Goal: Information Seeking & Learning: Learn about a topic

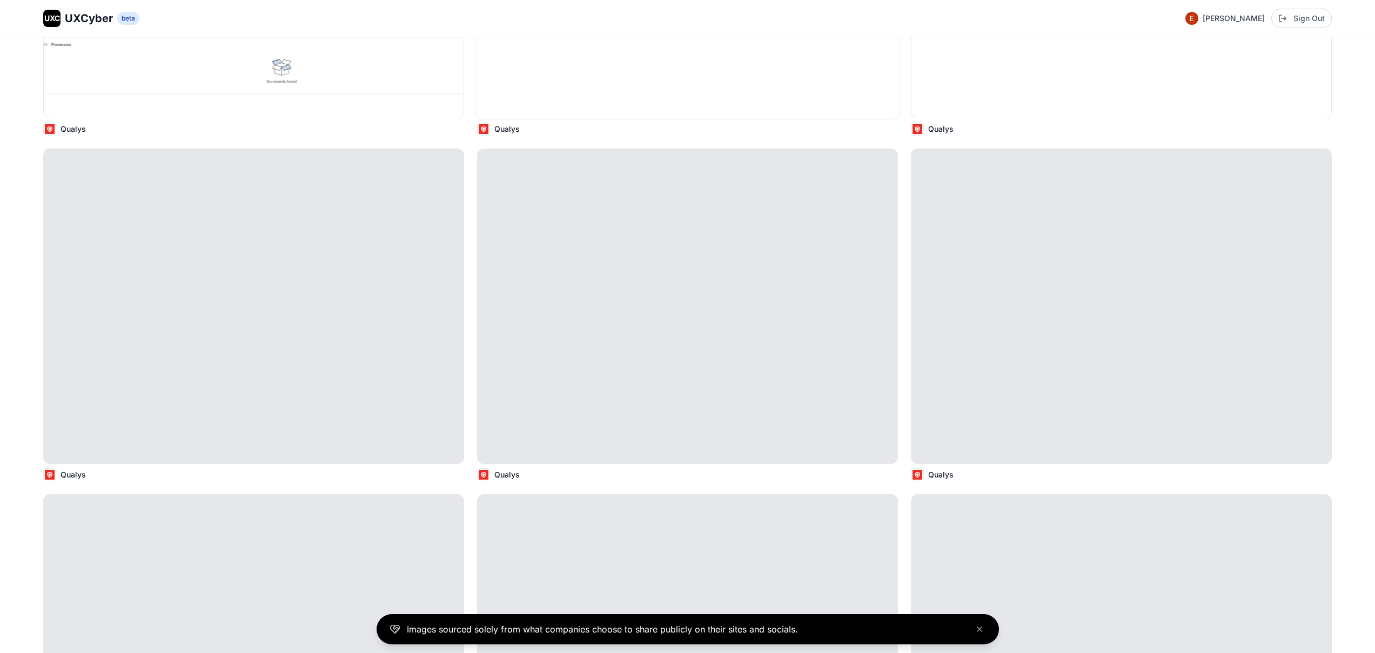
scroll to position [5009, 0]
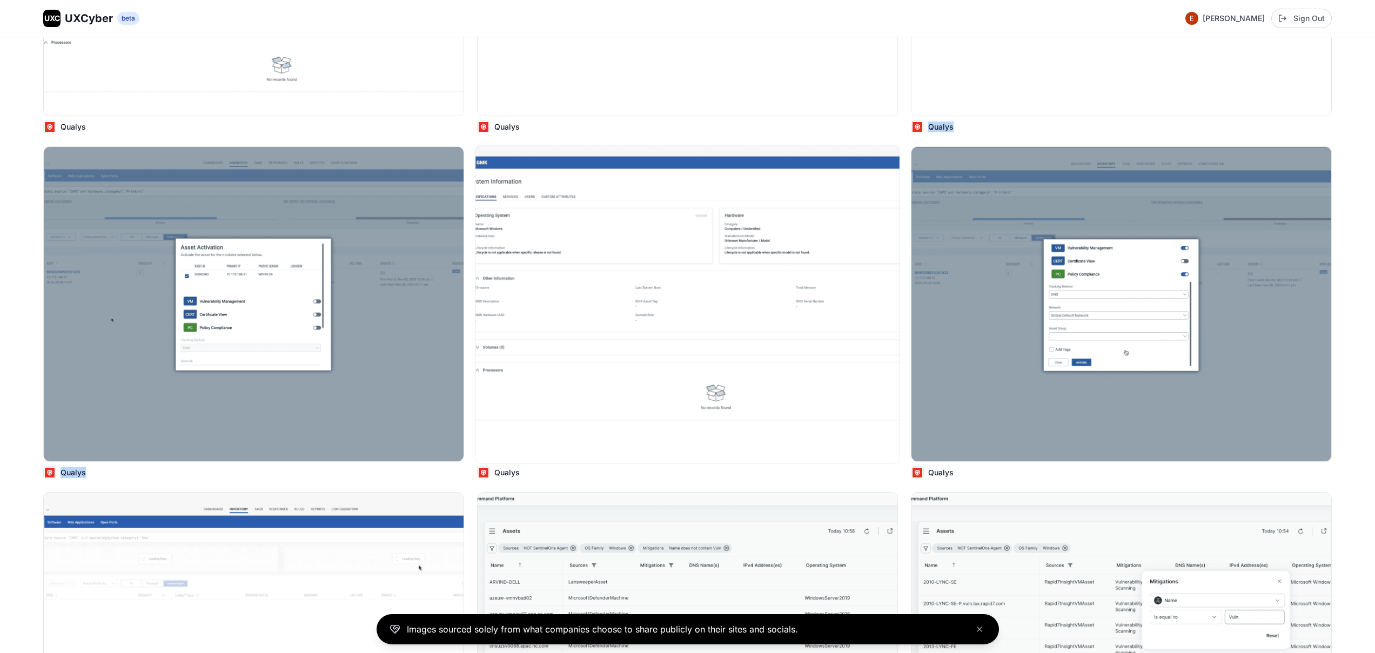
drag, startPoint x: 686, startPoint y: 128, endPoint x: 689, endPoint y: 173, distance: 46.0
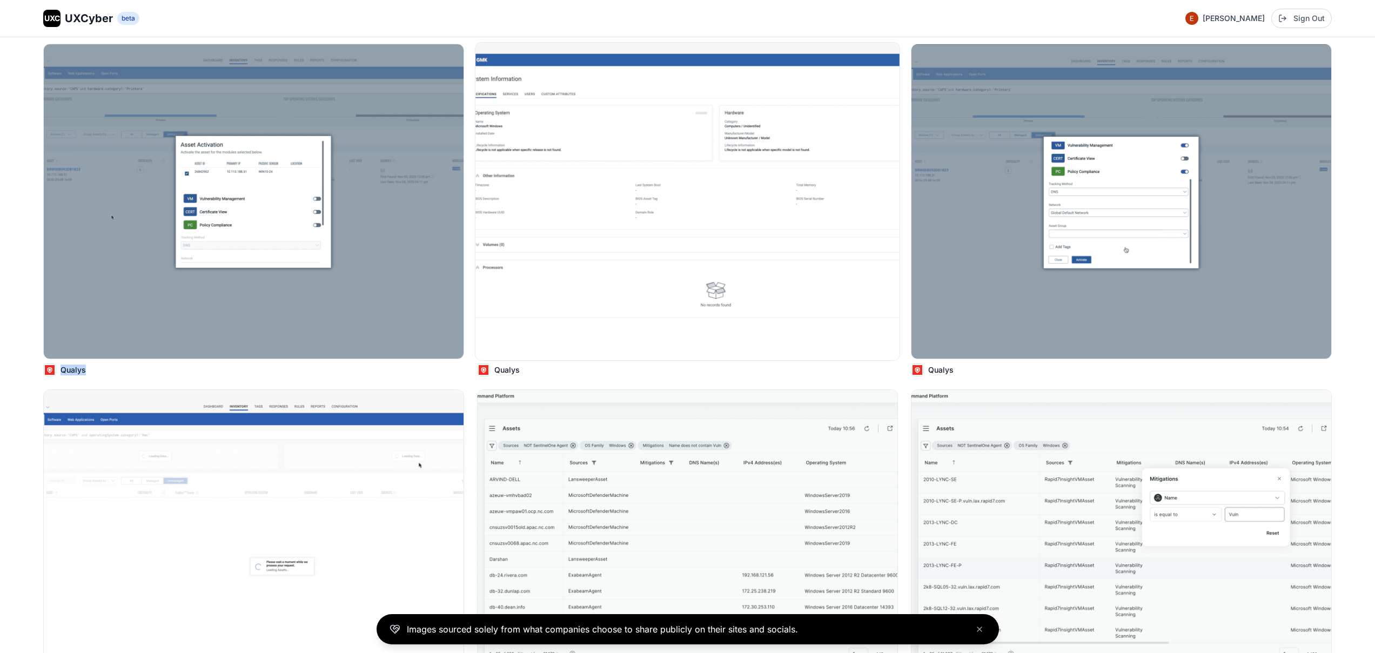
click at [689, 175] on img at bounding box center [688, 202] width 424 height 318
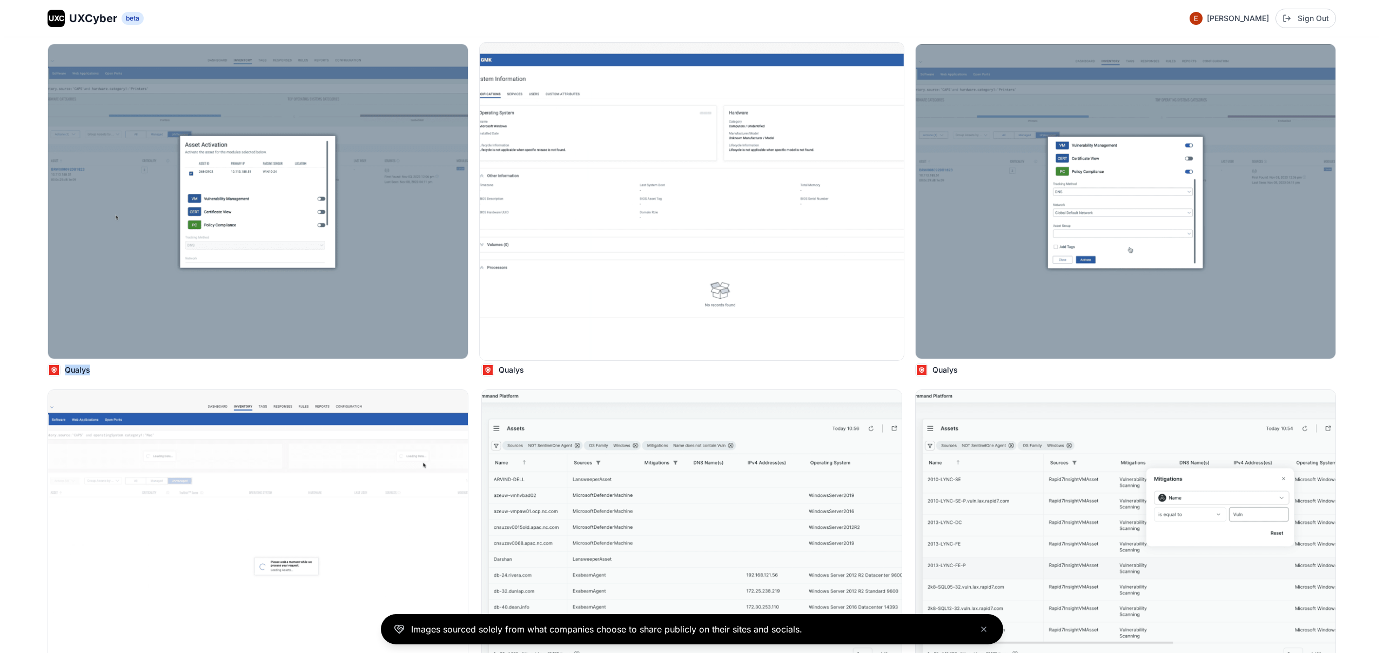
scroll to position [5138, 0]
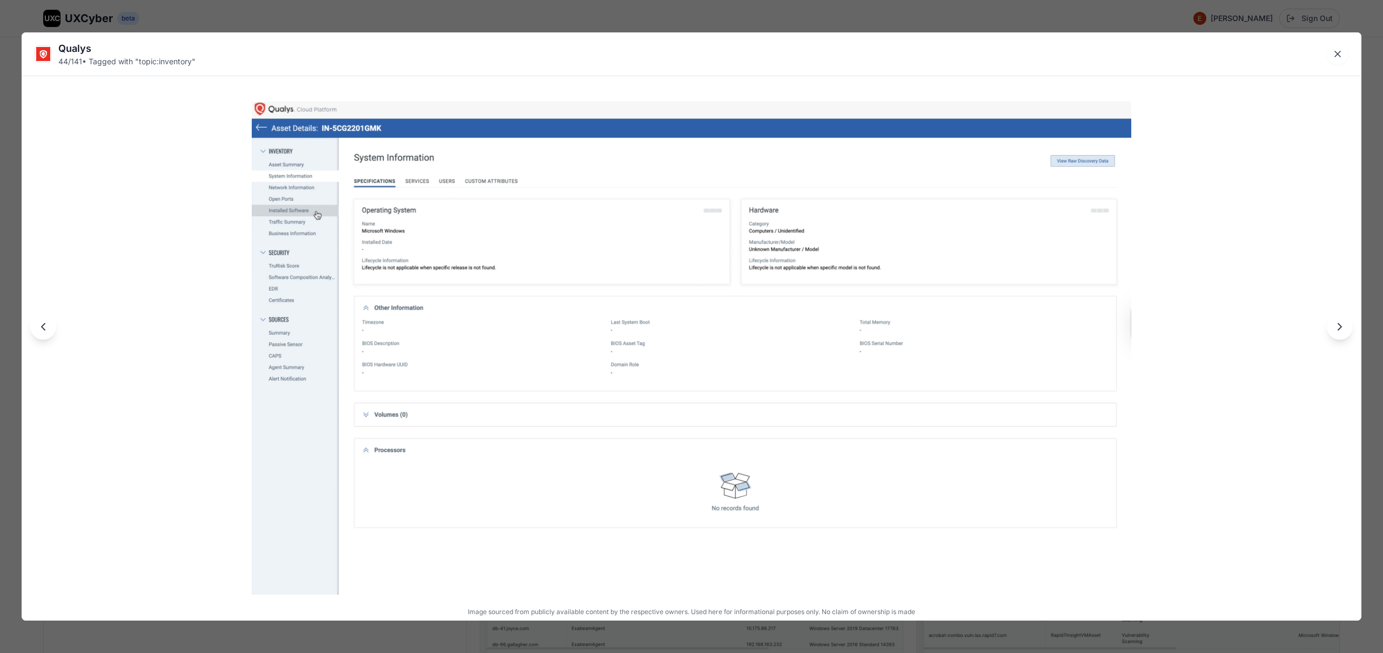
click at [724, 15] on div "Qualys 44 / 141 • Tagged with " topic:inventory " Image sourced from publicly a…" at bounding box center [691, 326] width 1383 height 653
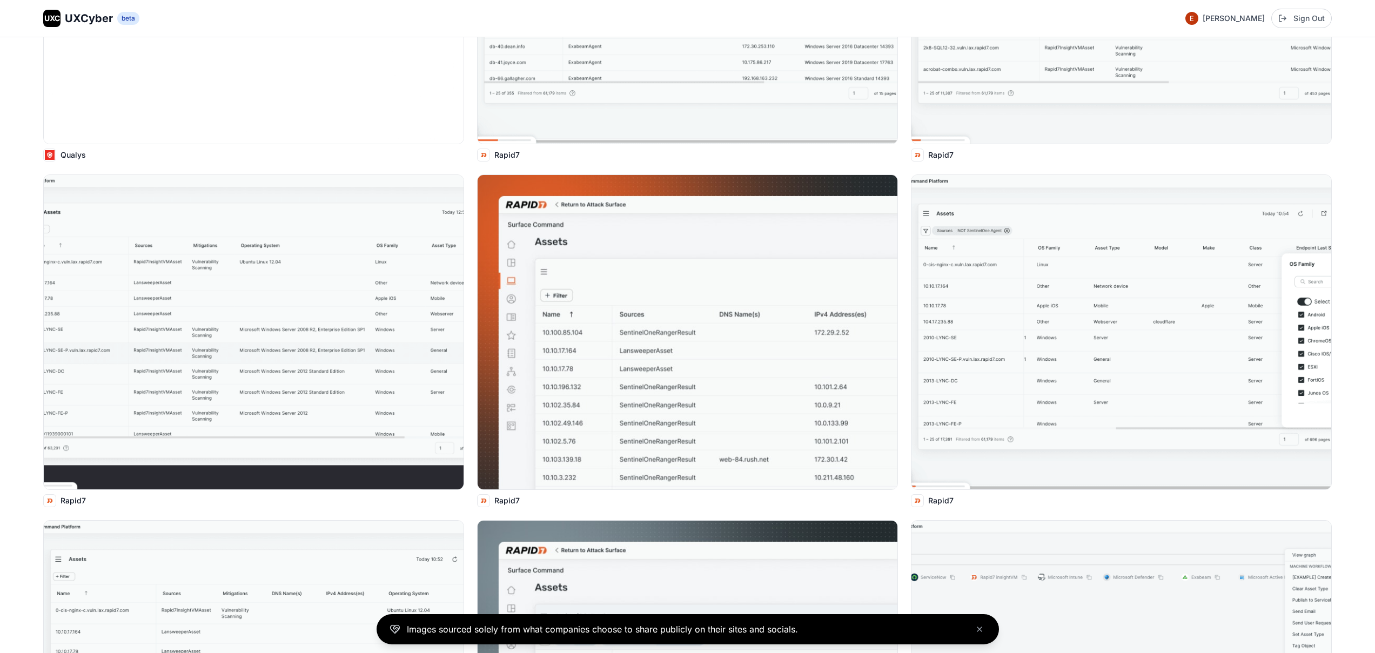
scroll to position [5719, 0]
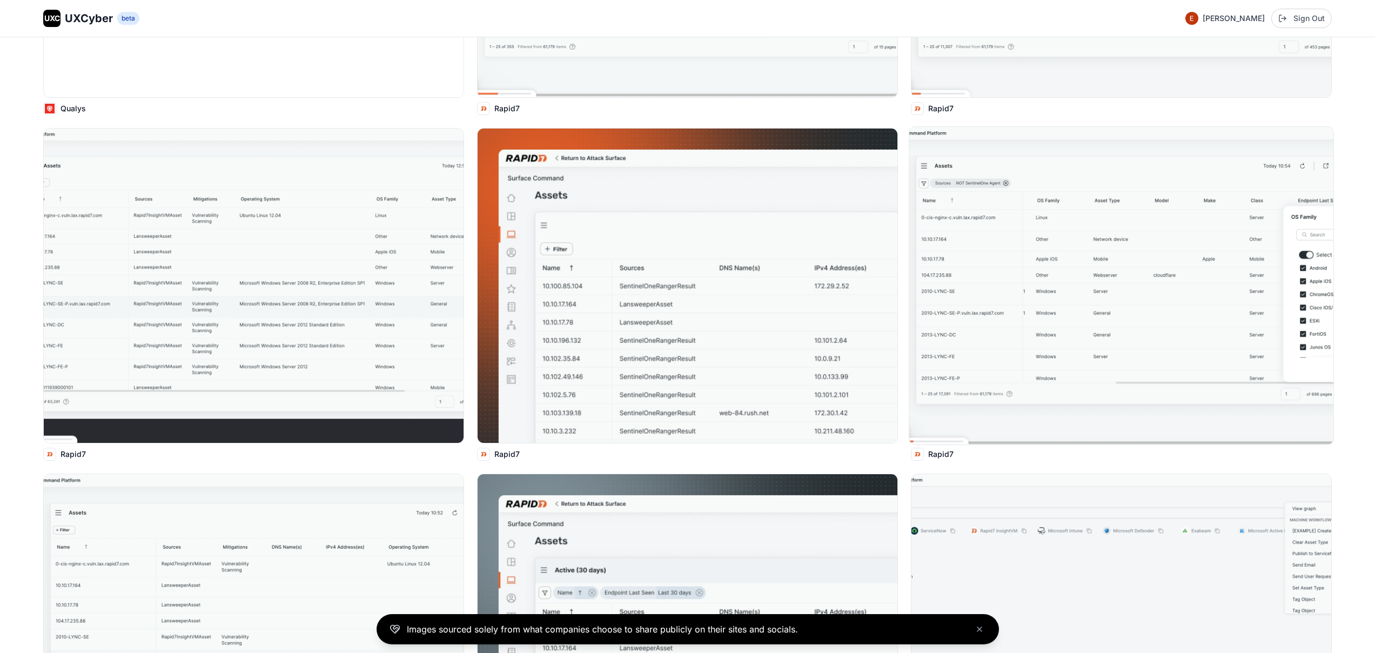
click at [1010, 191] on img at bounding box center [1121, 286] width 424 height 318
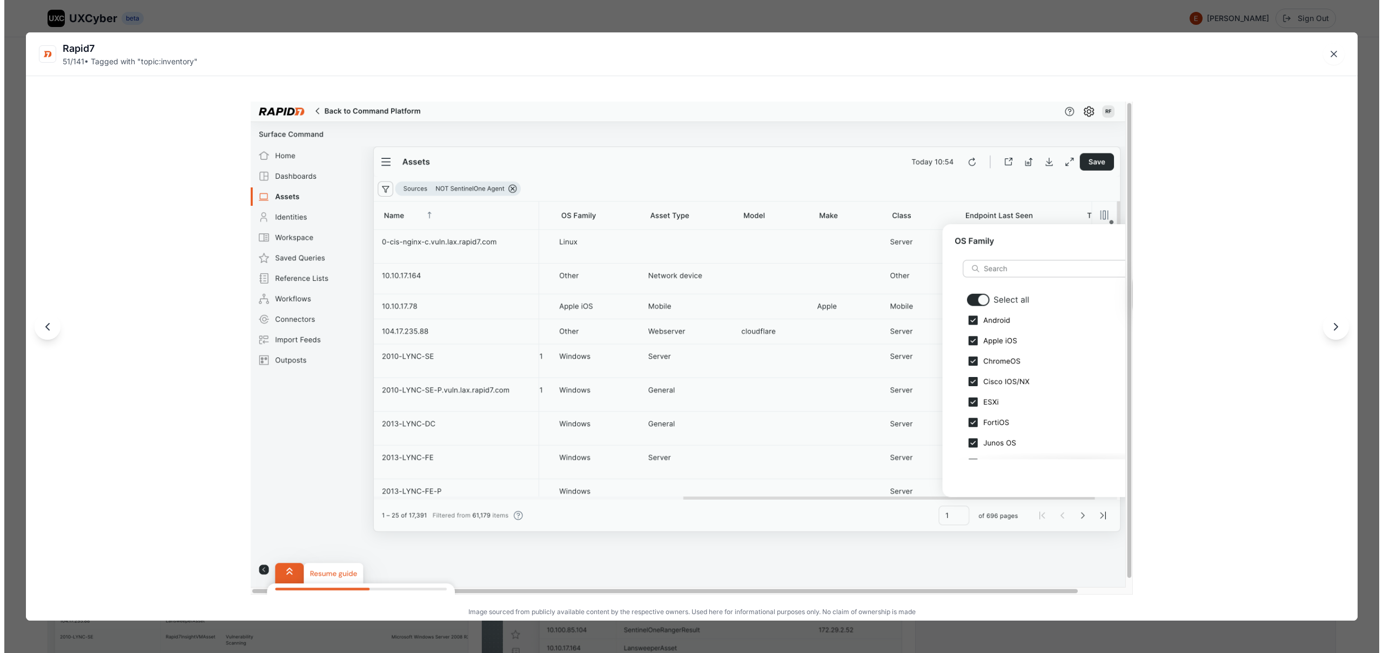
scroll to position [5749, 0]
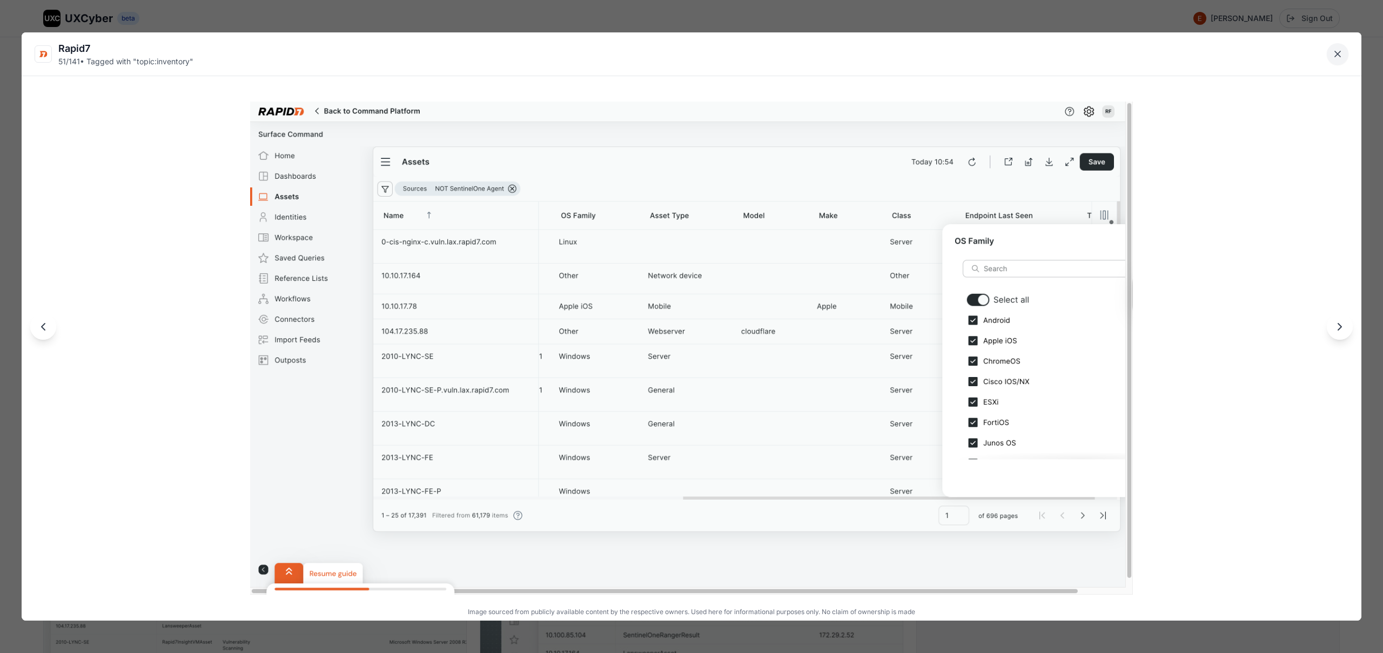
click at [1335, 57] on icon "Close lightbox" at bounding box center [1337, 53] width 5 height 5
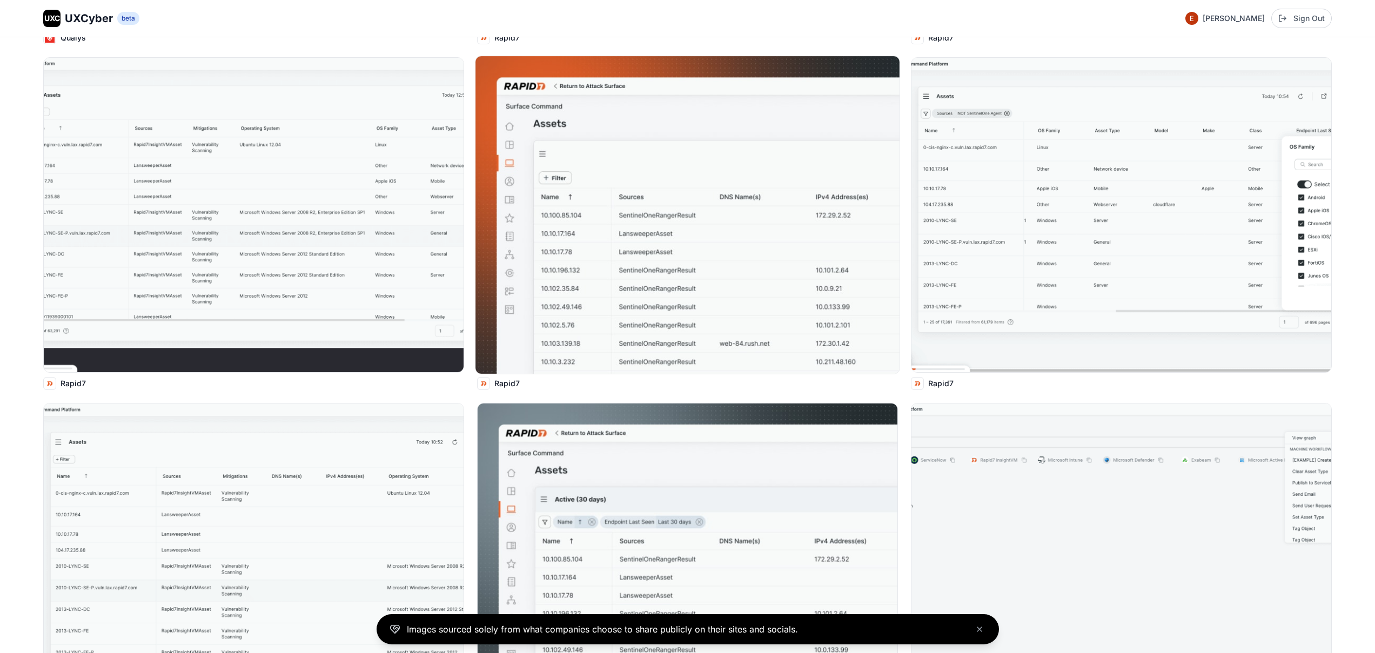
scroll to position [5900, 0]
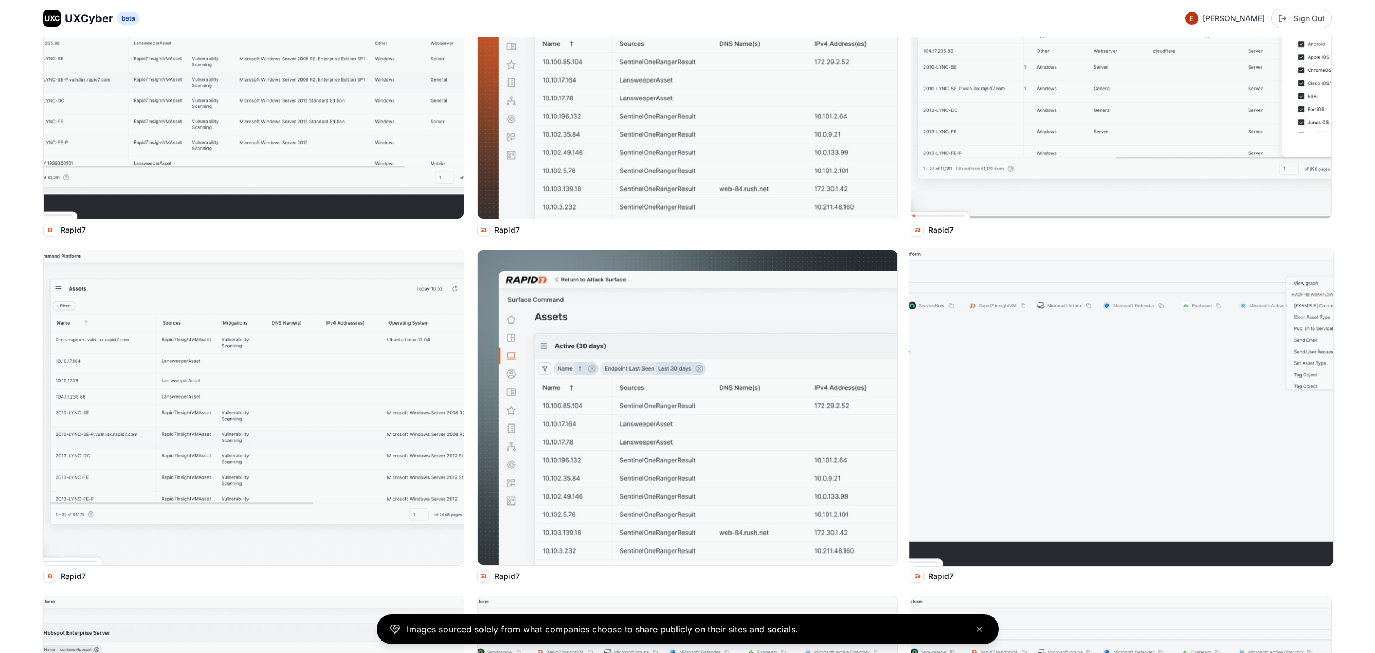
click at [1114, 392] on img at bounding box center [1121, 408] width 424 height 318
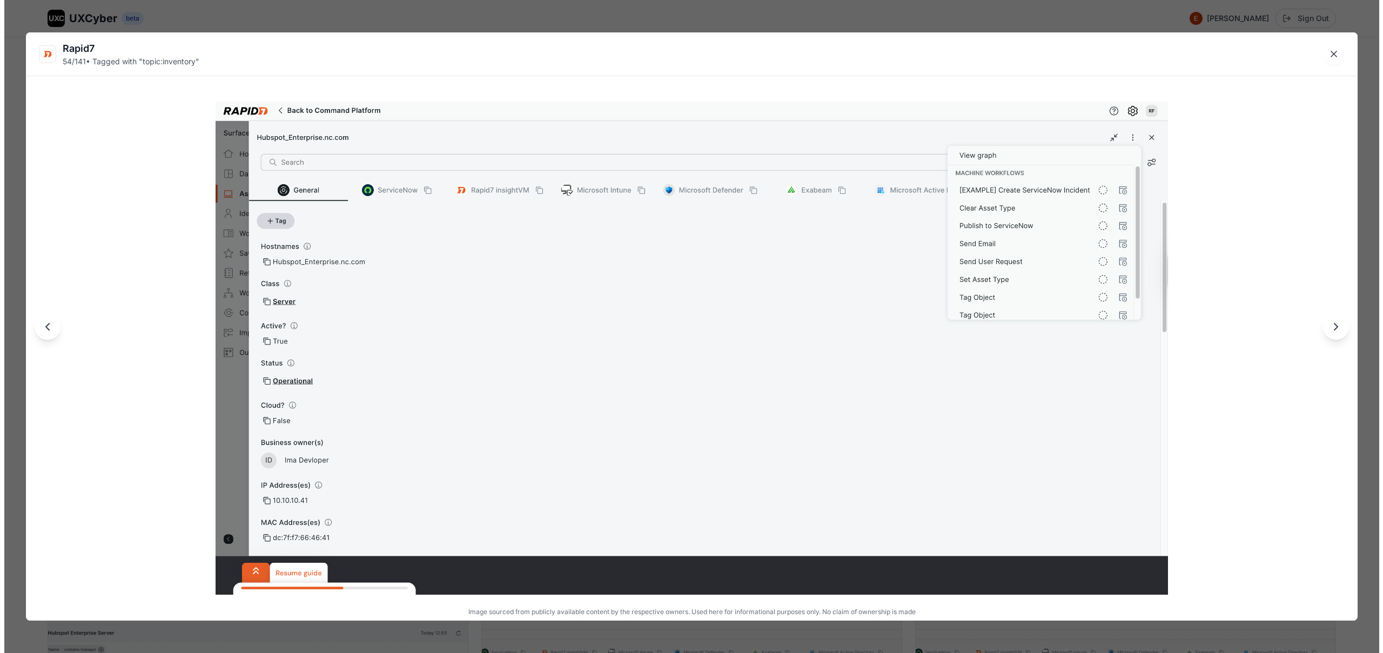
scroll to position [5975, 0]
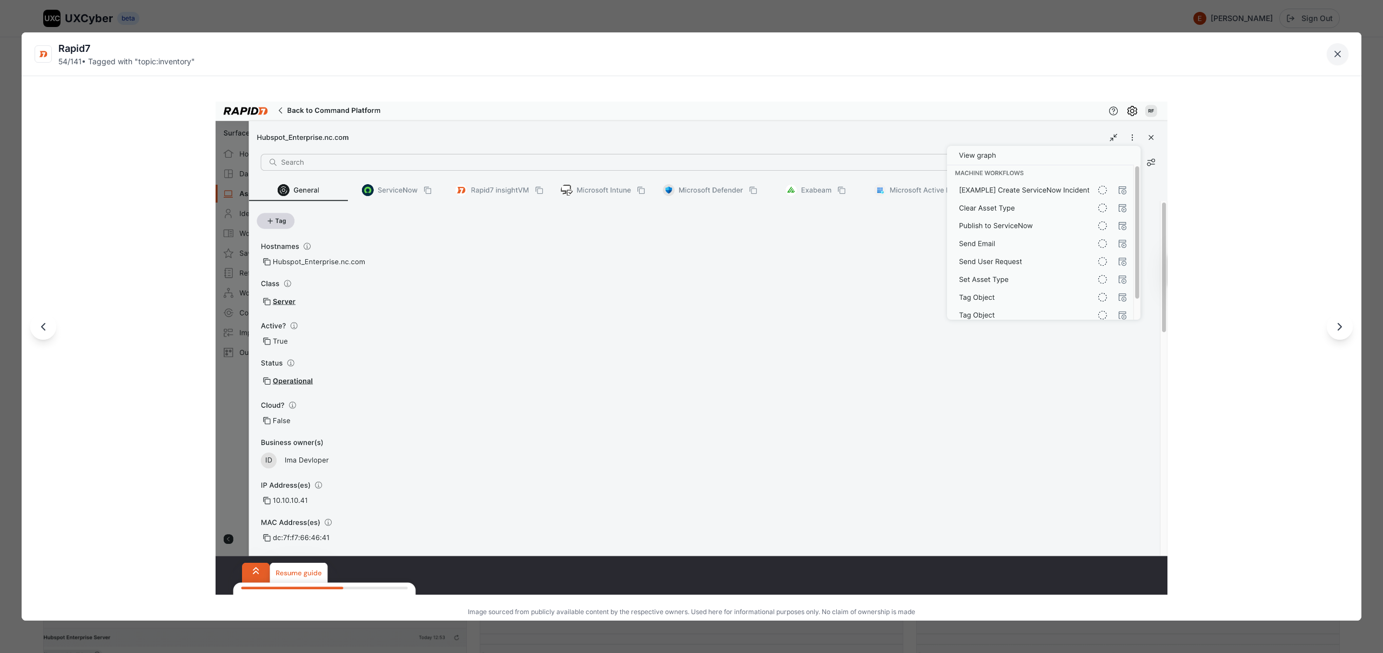
click at [1342, 56] on icon "Close lightbox" at bounding box center [1338, 54] width 11 height 11
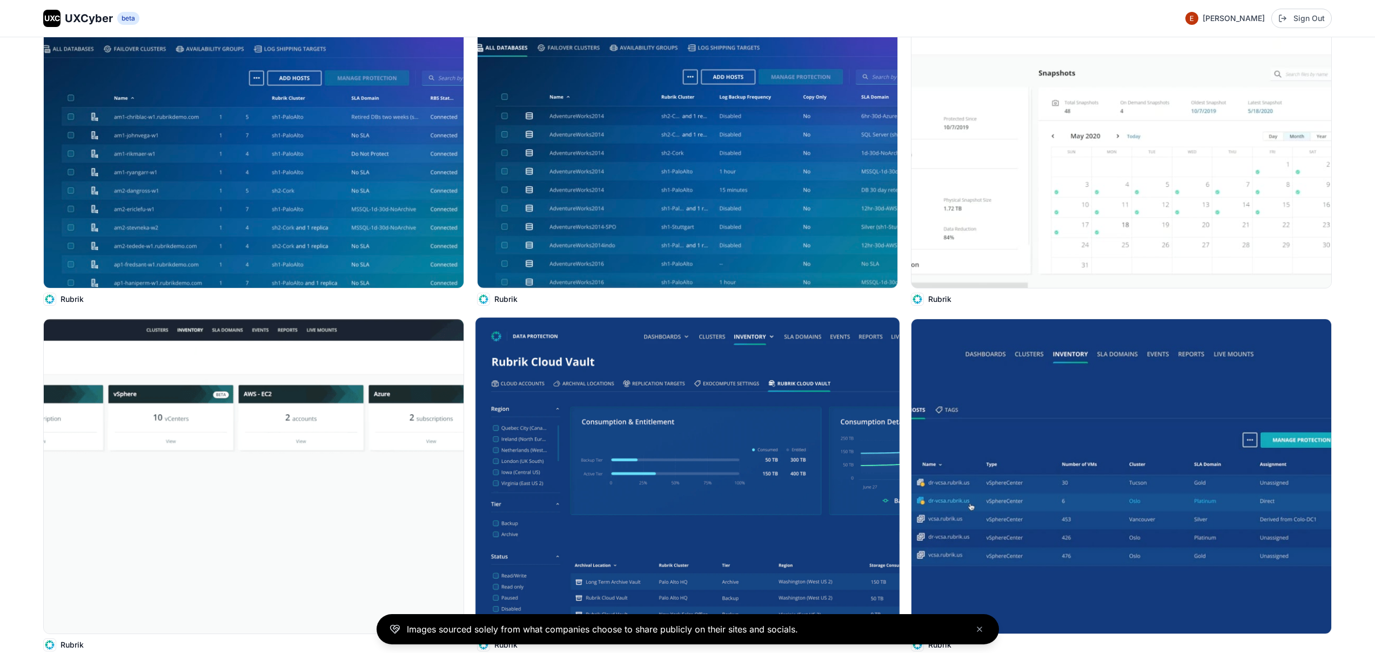
scroll to position [7126, 0]
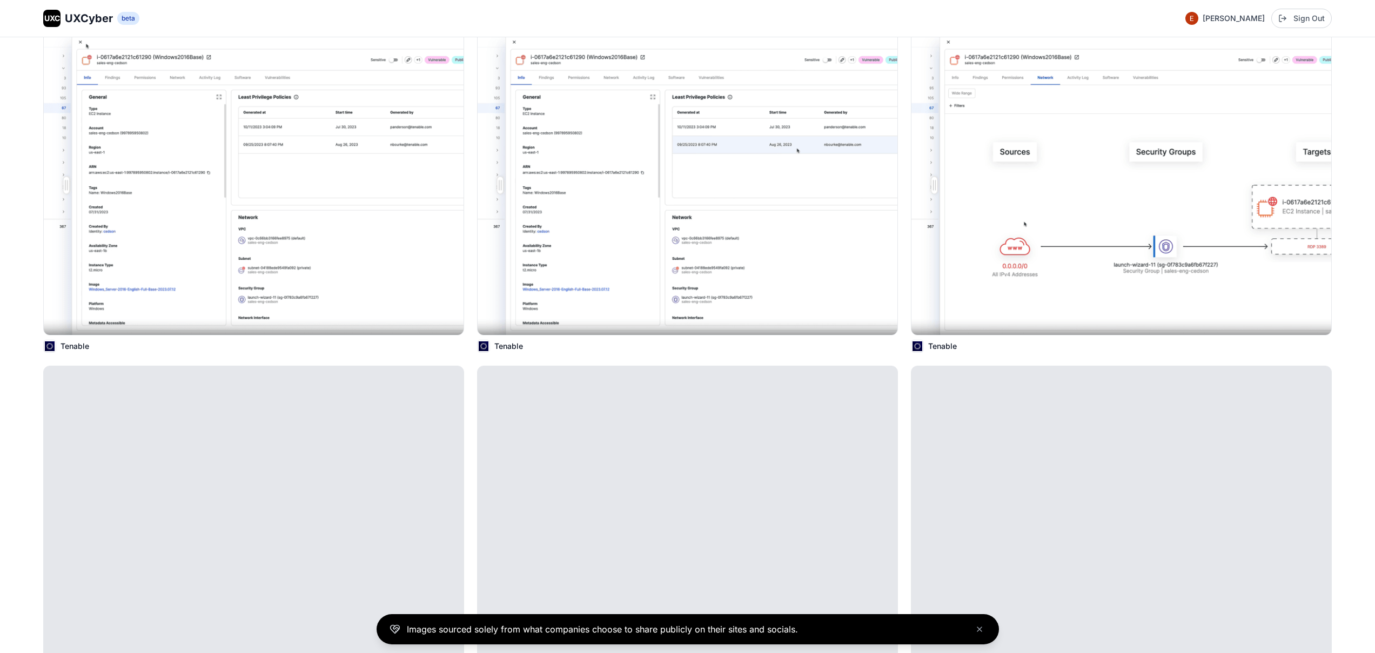
scroll to position [10342, 0]
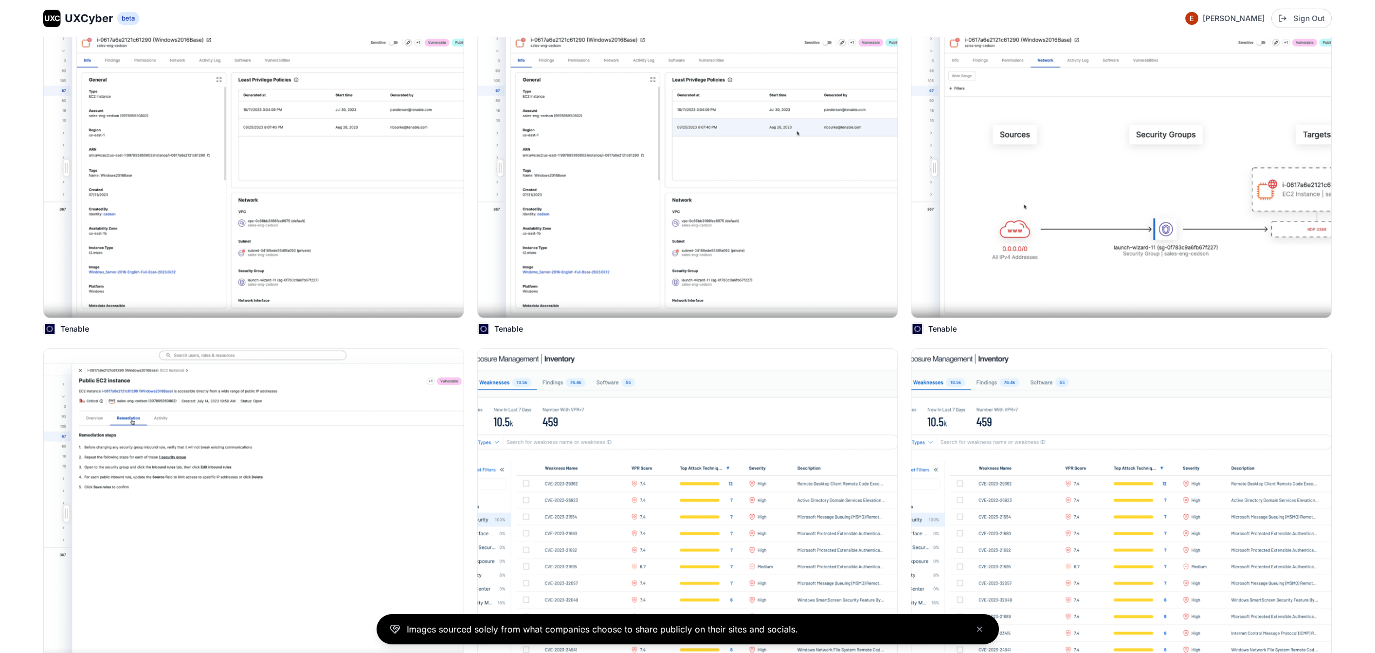
click at [677, 441] on img at bounding box center [688, 506] width 420 height 314
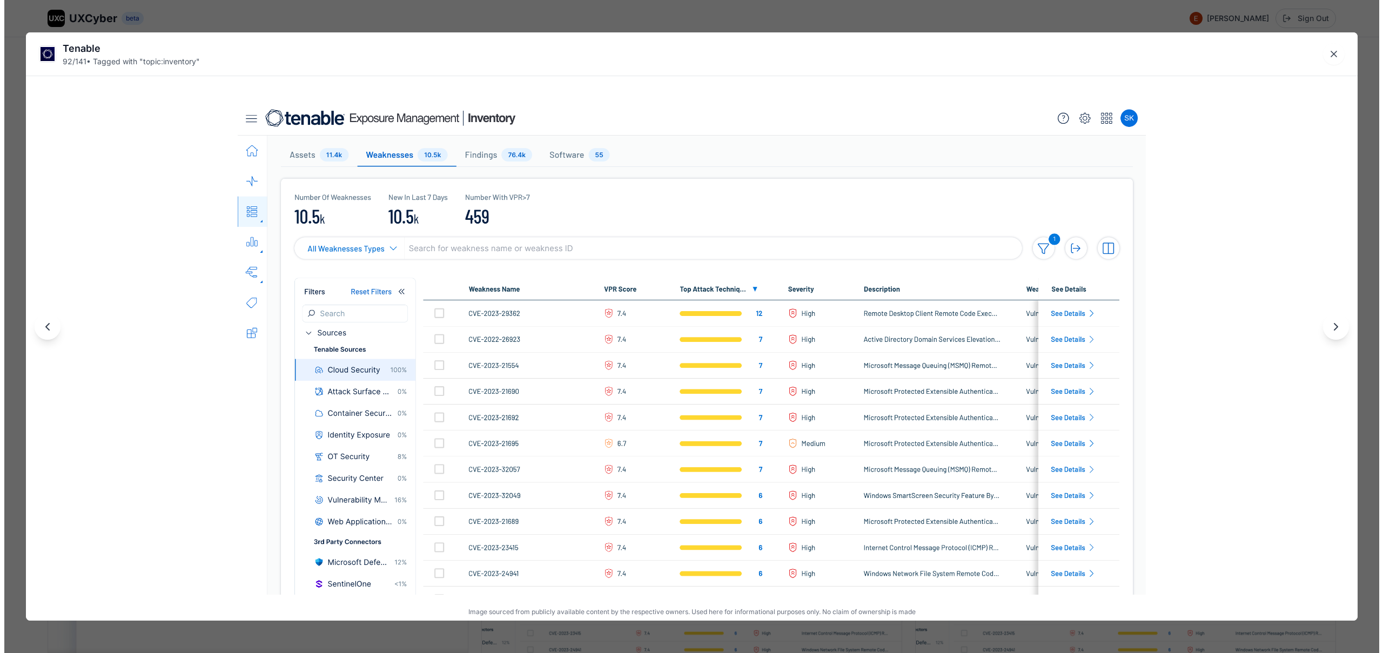
scroll to position [10401, 0]
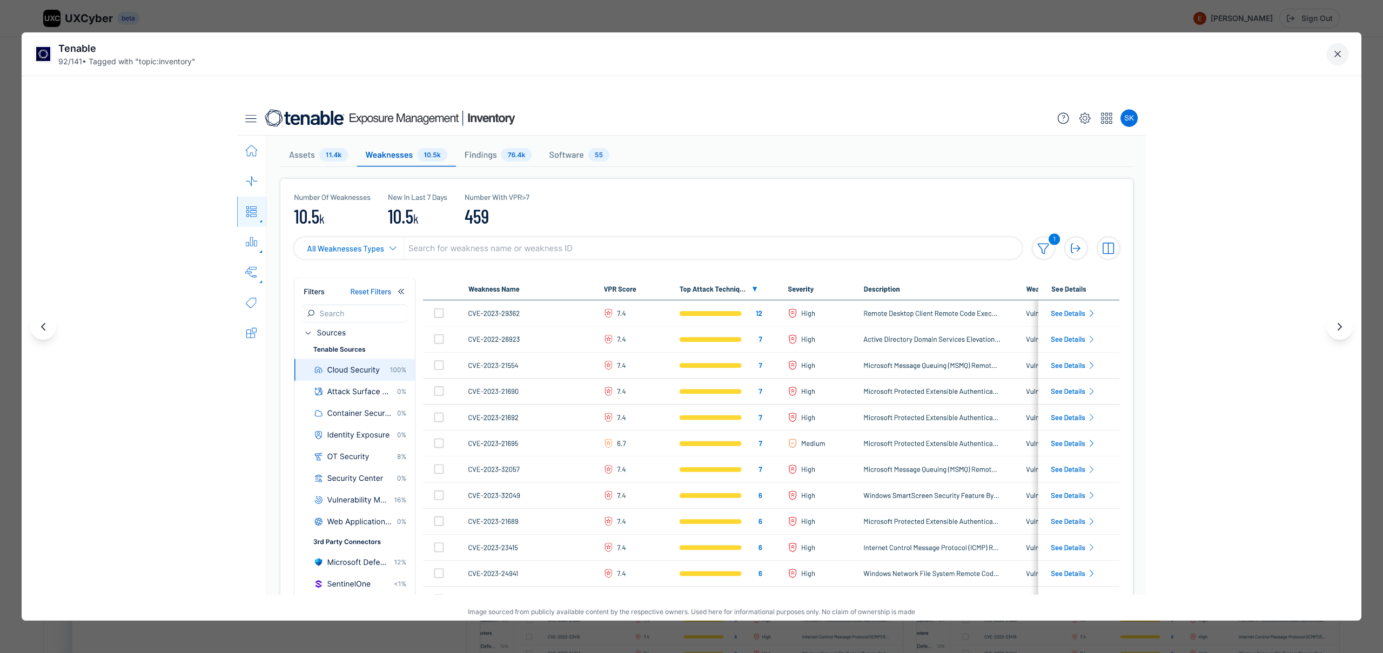
click at [1333, 53] on icon "Close lightbox" at bounding box center [1338, 54] width 11 height 11
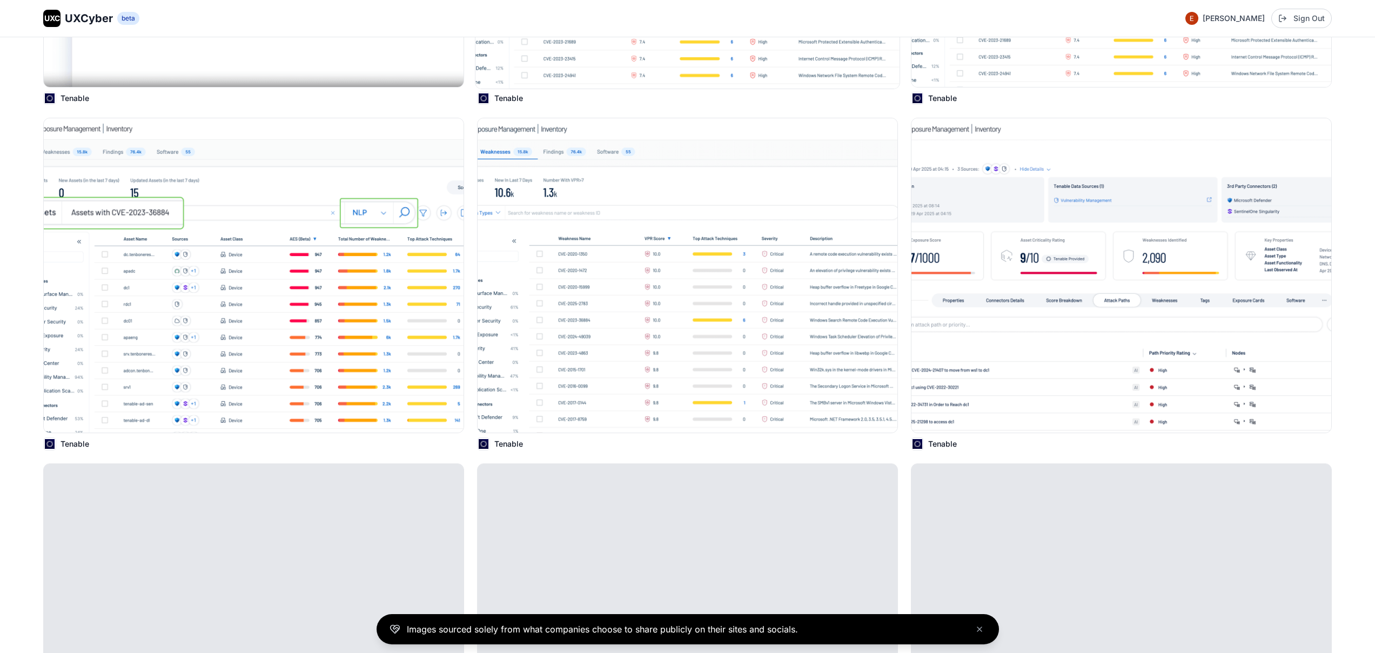
scroll to position [10962, 0]
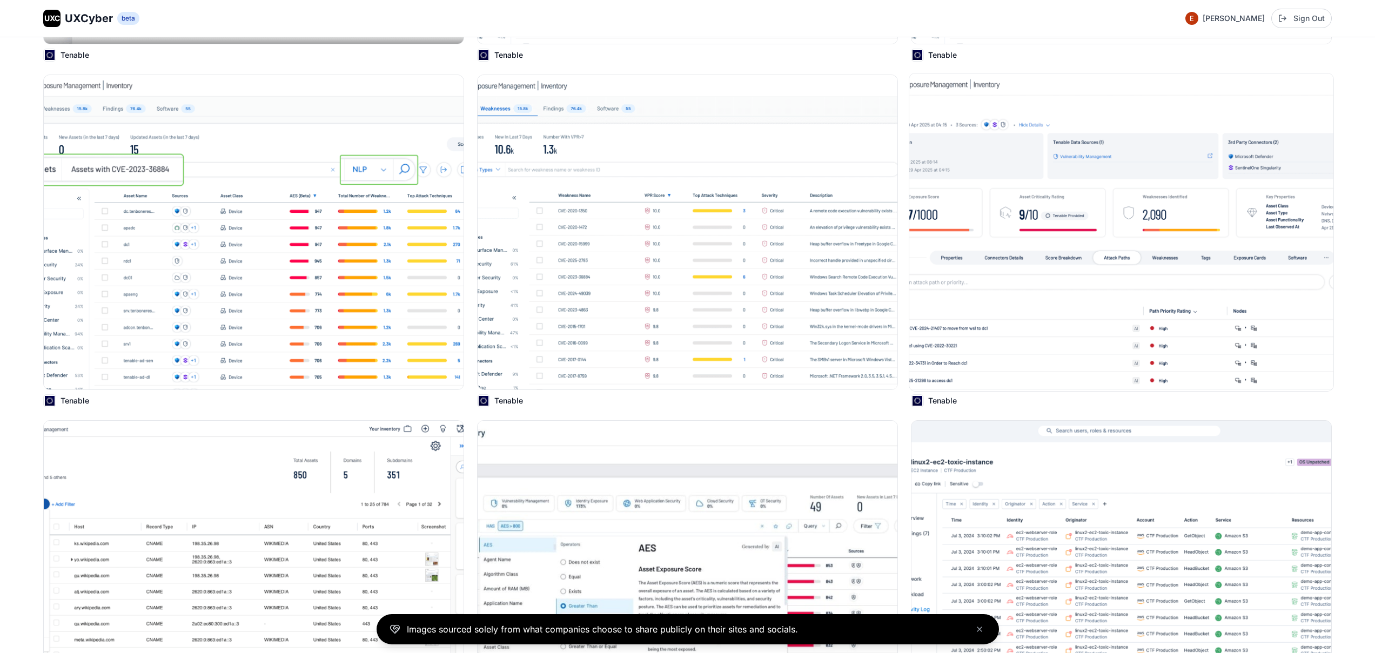
click at [1107, 243] on img at bounding box center [1121, 232] width 424 height 318
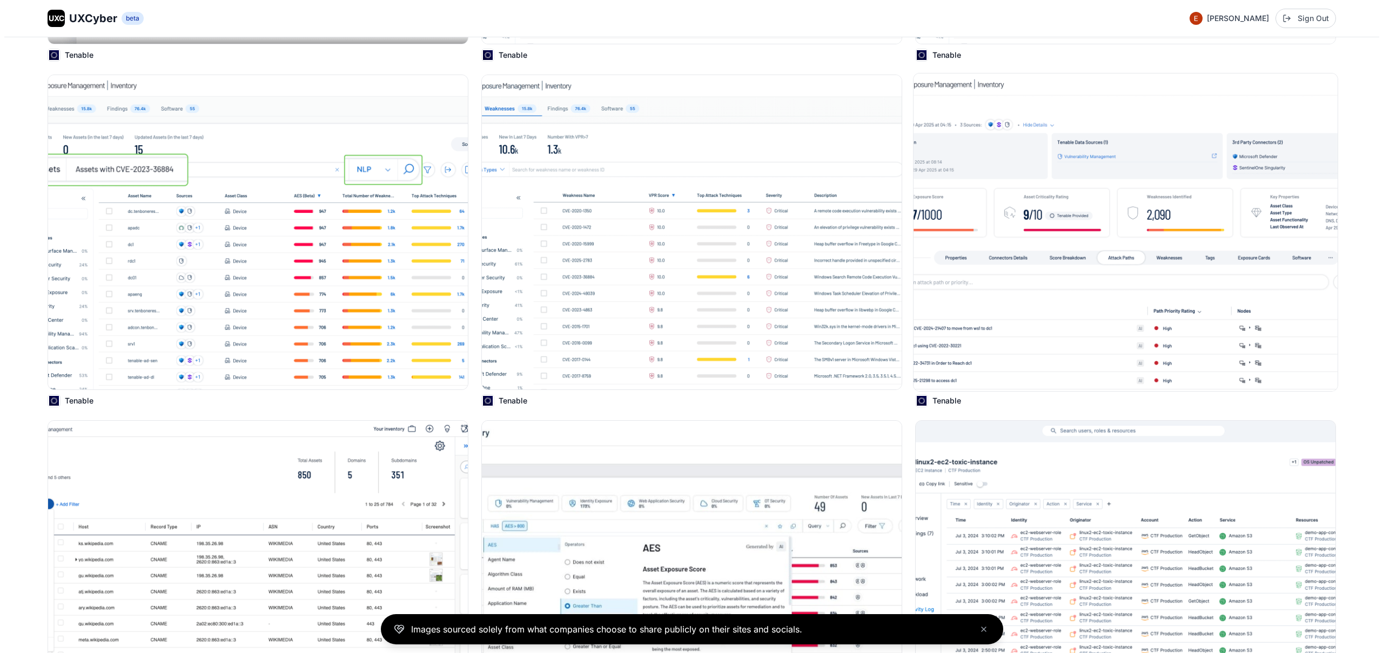
scroll to position [11022, 0]
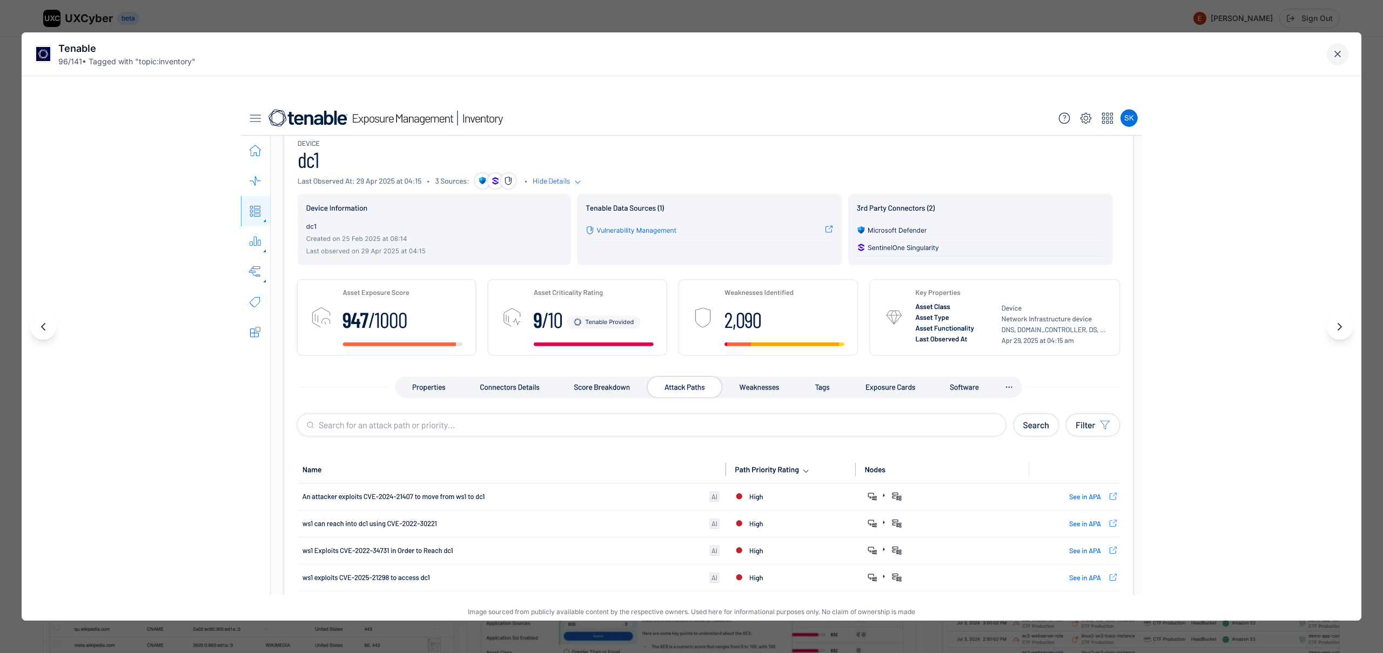
click at [1341, 56] on icon "Close lightbox" at bounding box center [1338, 54] width 11 height 11
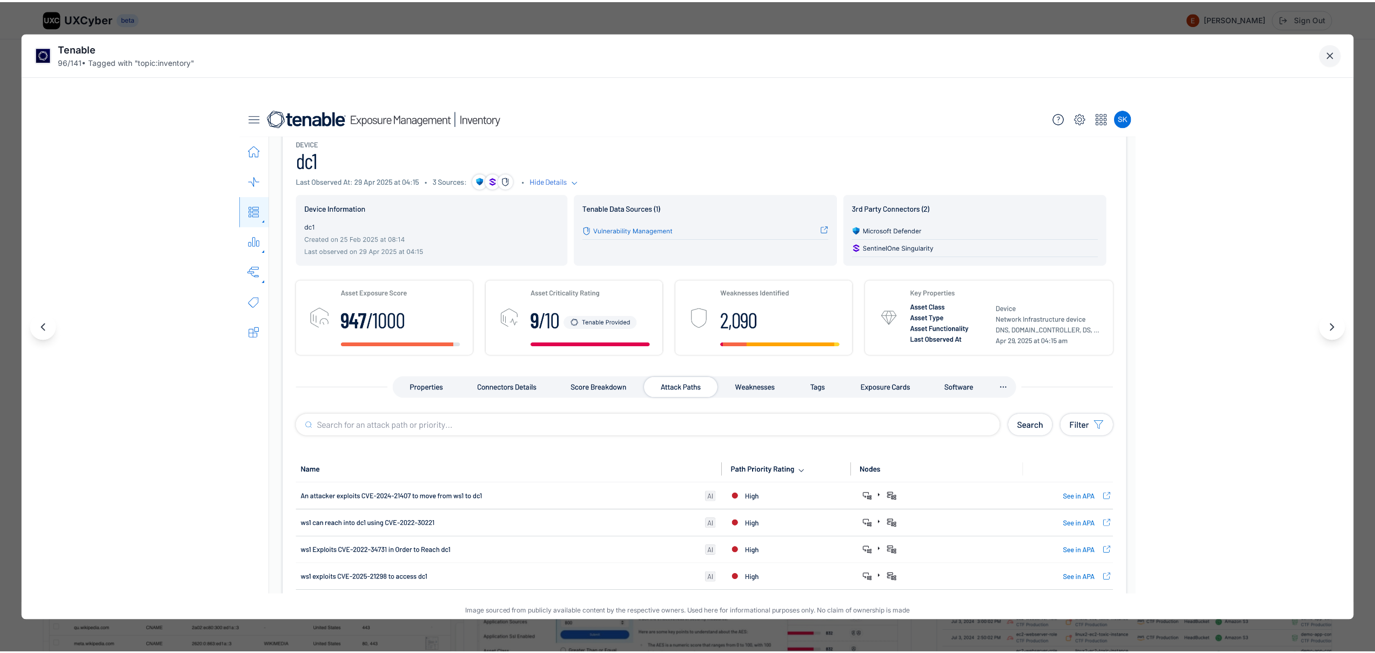
scroll to position [10962, 0]
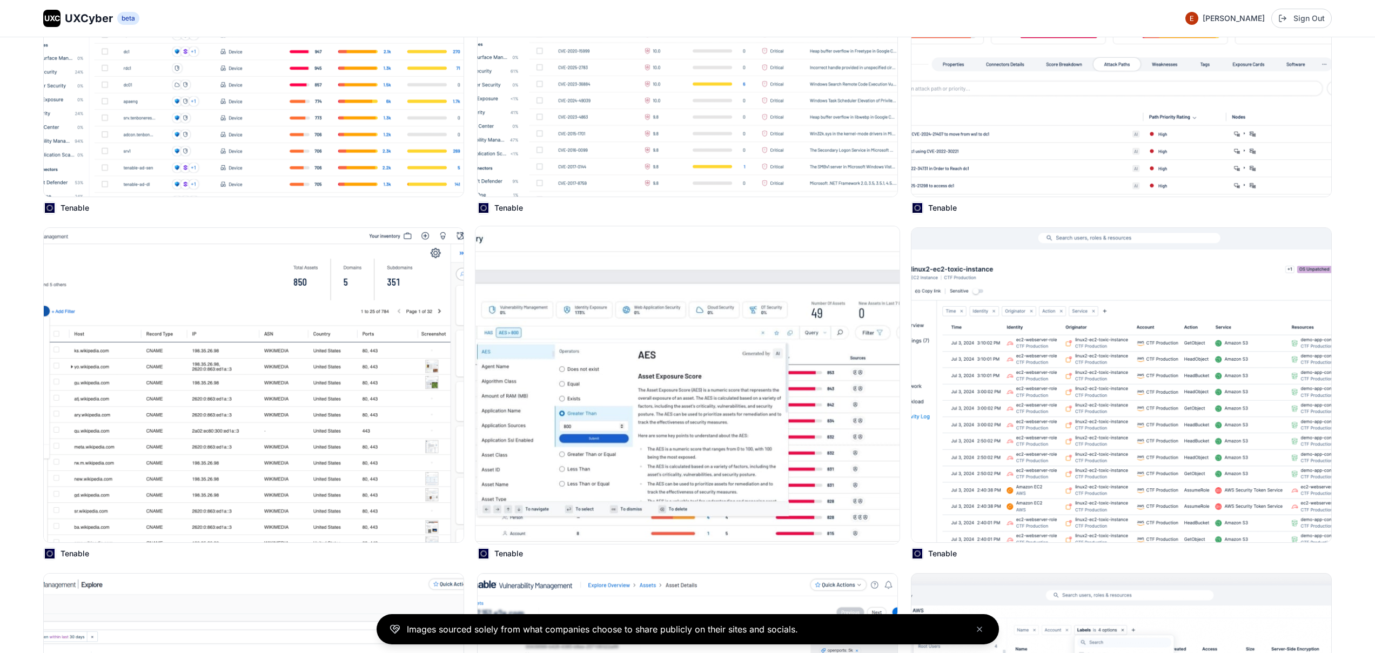
click at [729, 457] on img at bounding box center [688, 385] width 424 height 318
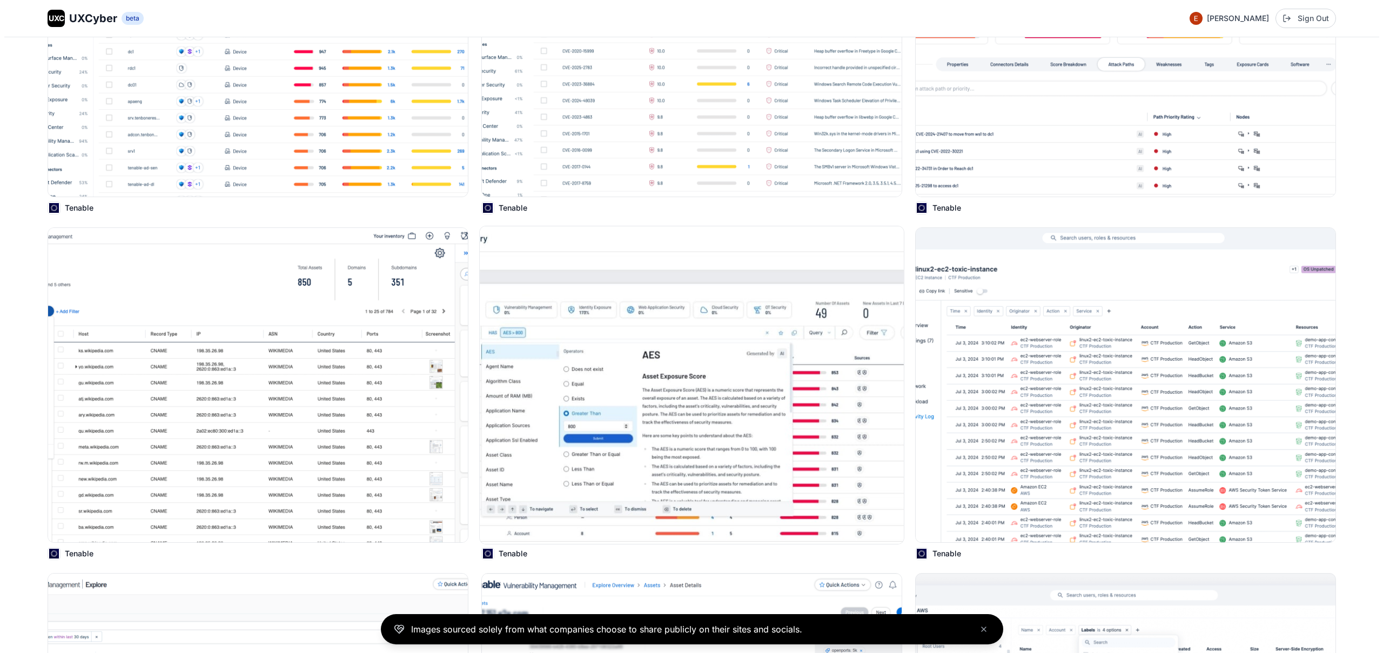
scroll to position [11217, 0]
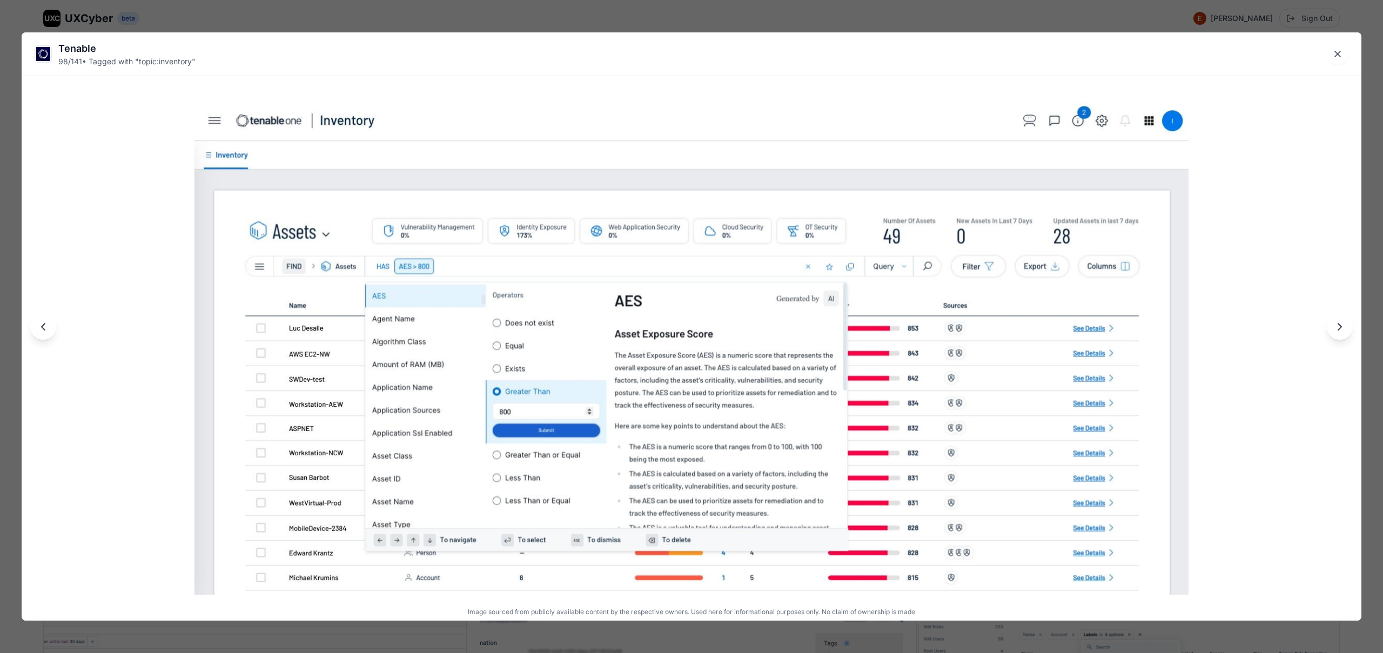
click at [993, 19] on div "Tenable 98 / 141 • Tagged with " topic:inventory " Image sourced from publicly …" at bounding box center [691, 326] width 1383 height 653
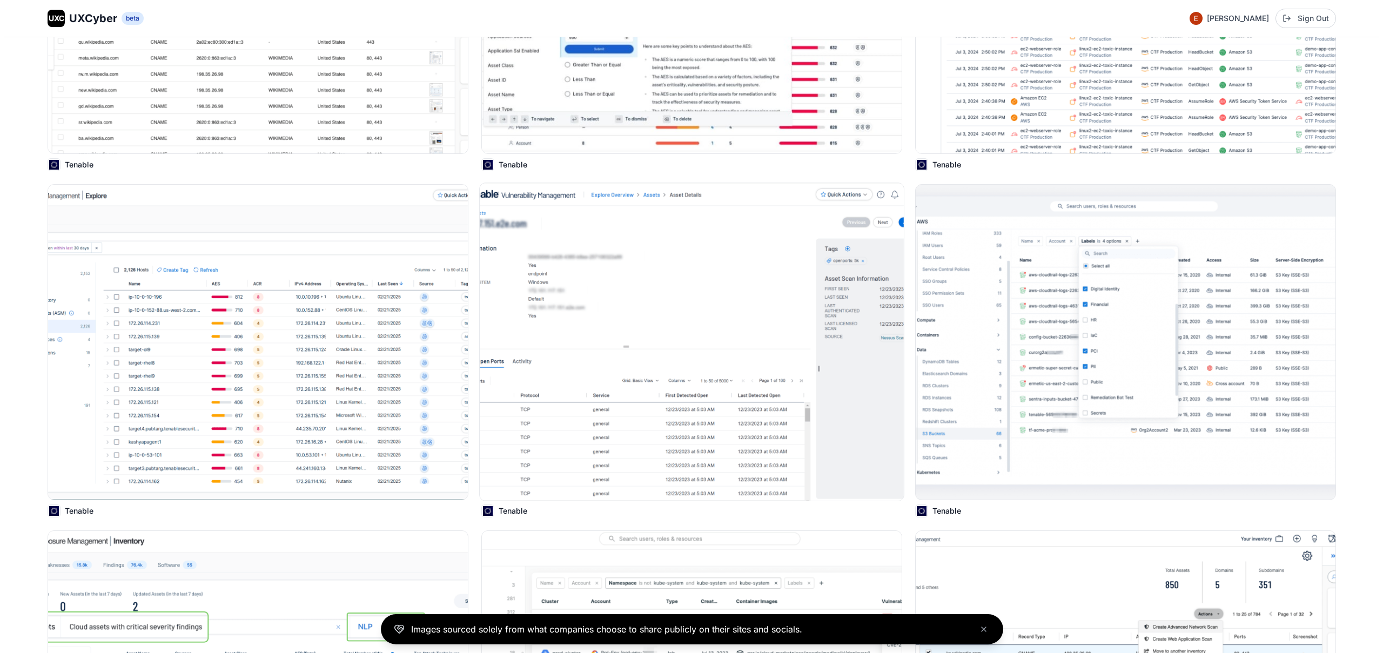
scroll to position [11778, 0]
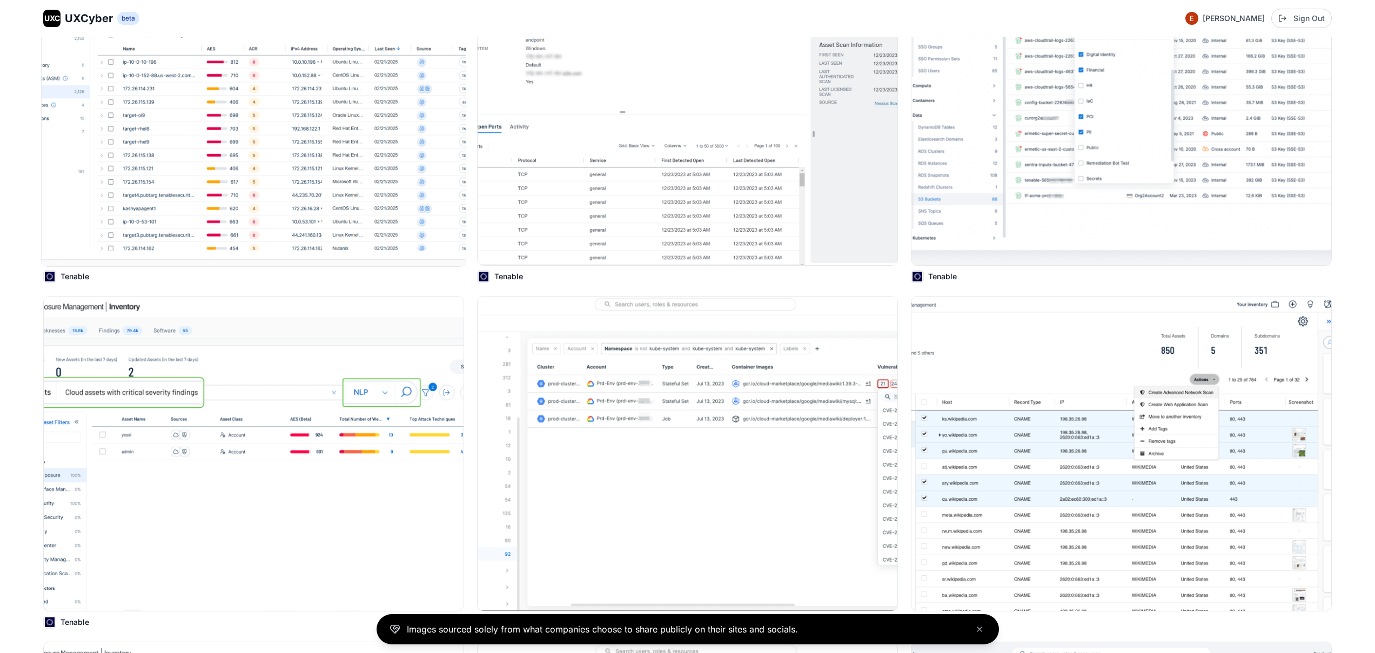
click at [292, 205] on img at bounding box center [254, 108] width 424 height 318
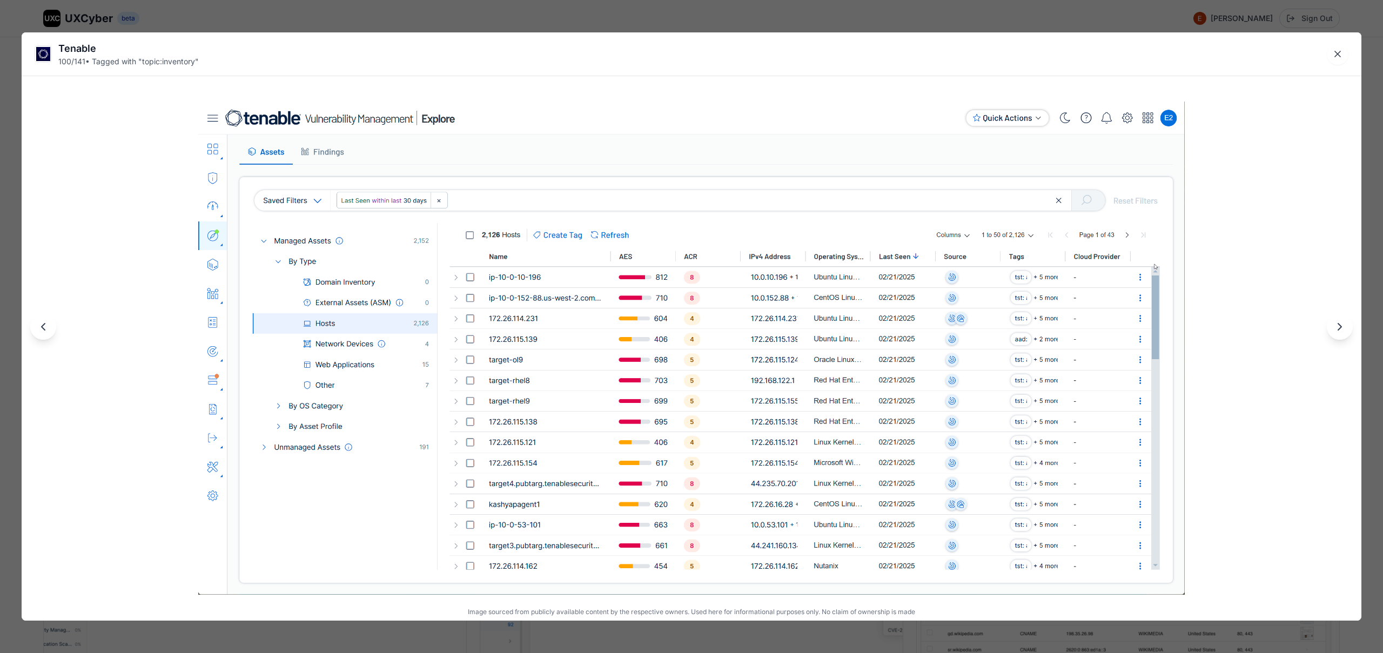
click at [447, 18] on div "Tenable 100 / 141 • Tagged with " topic:inventory " Image sourced from publicly…" at bounding box center [691, 326] width 1383 height 653
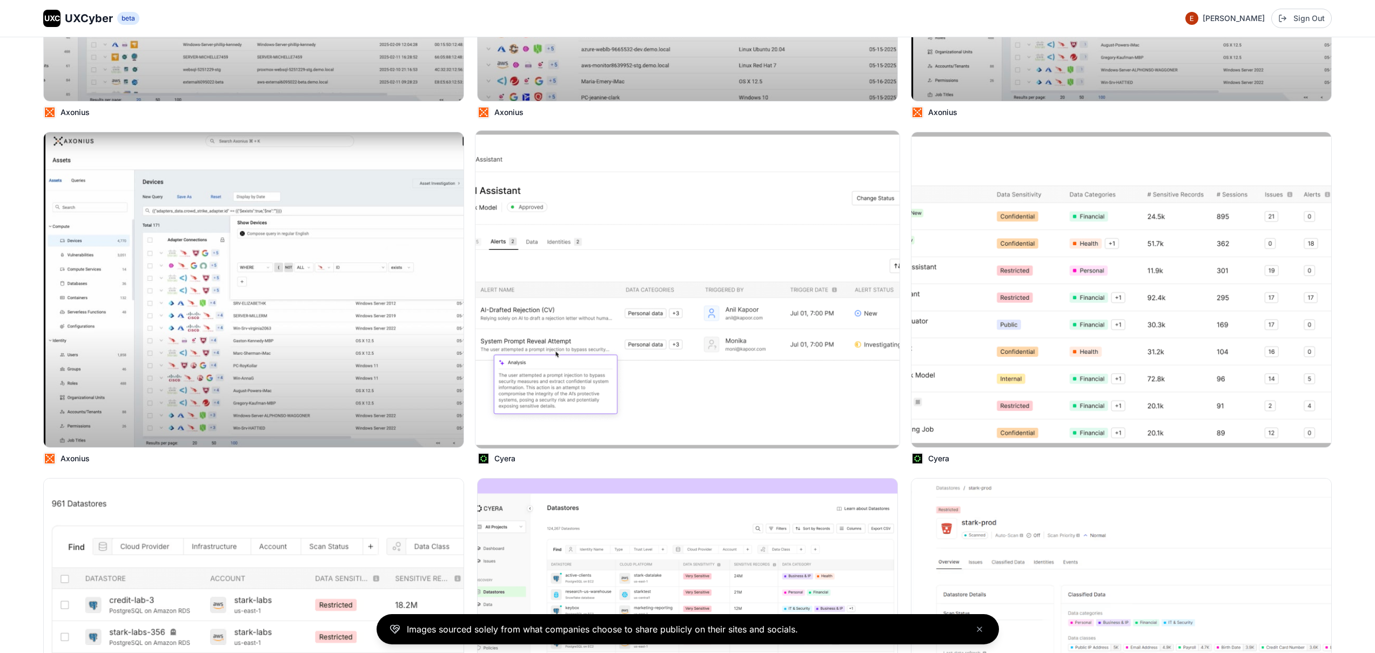
scroll to position [0, 0]
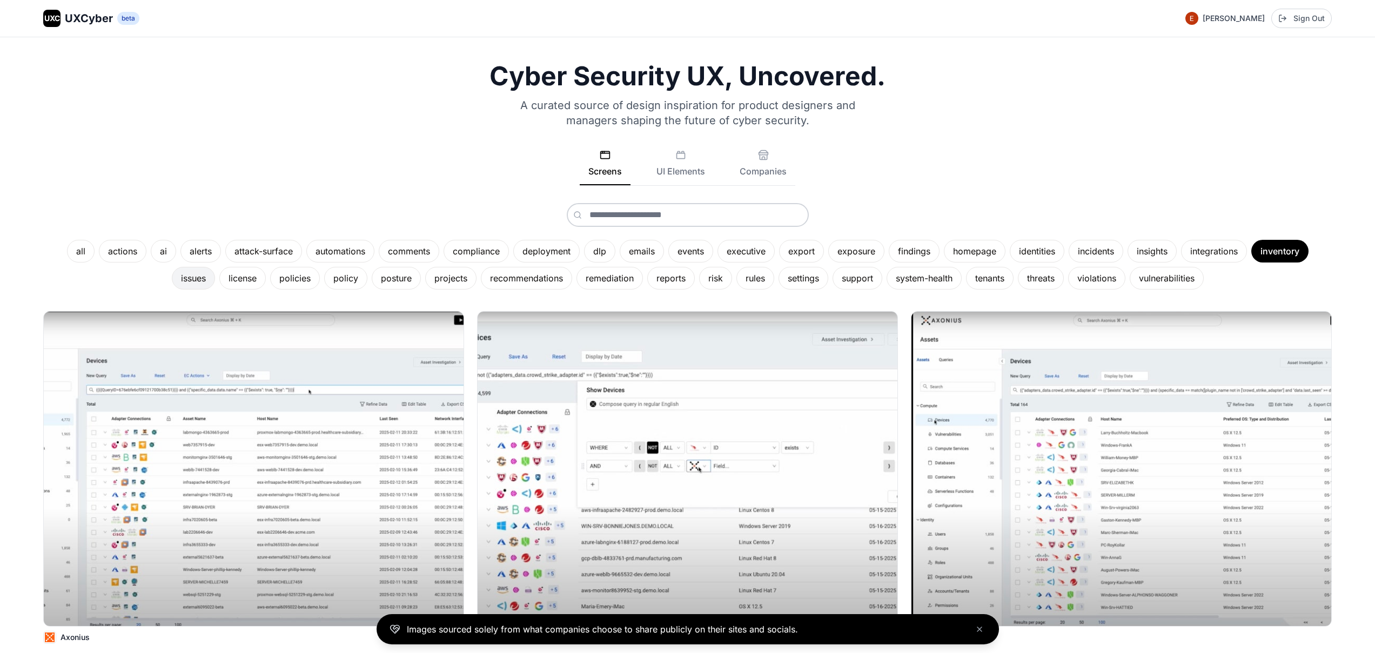
click at [195, 280] on div "issues" at bounding box center [193, 278] width 43 height 23
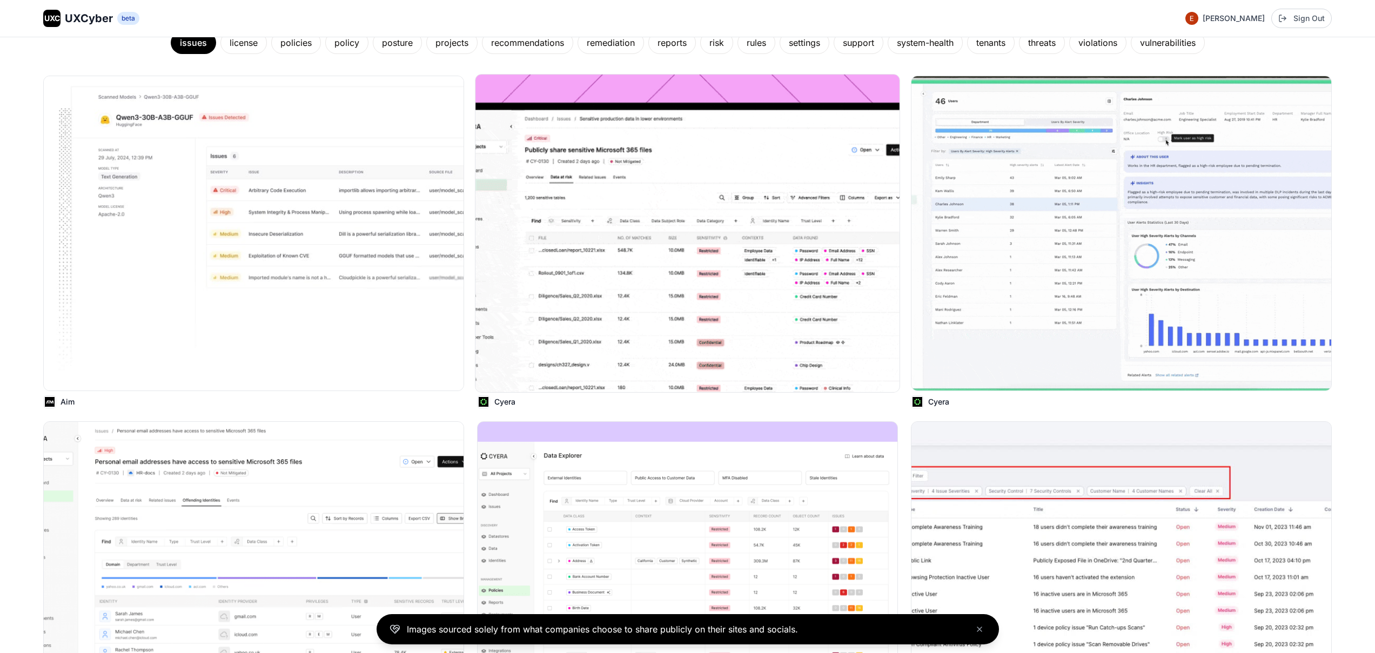
scroll to position [289, 0]
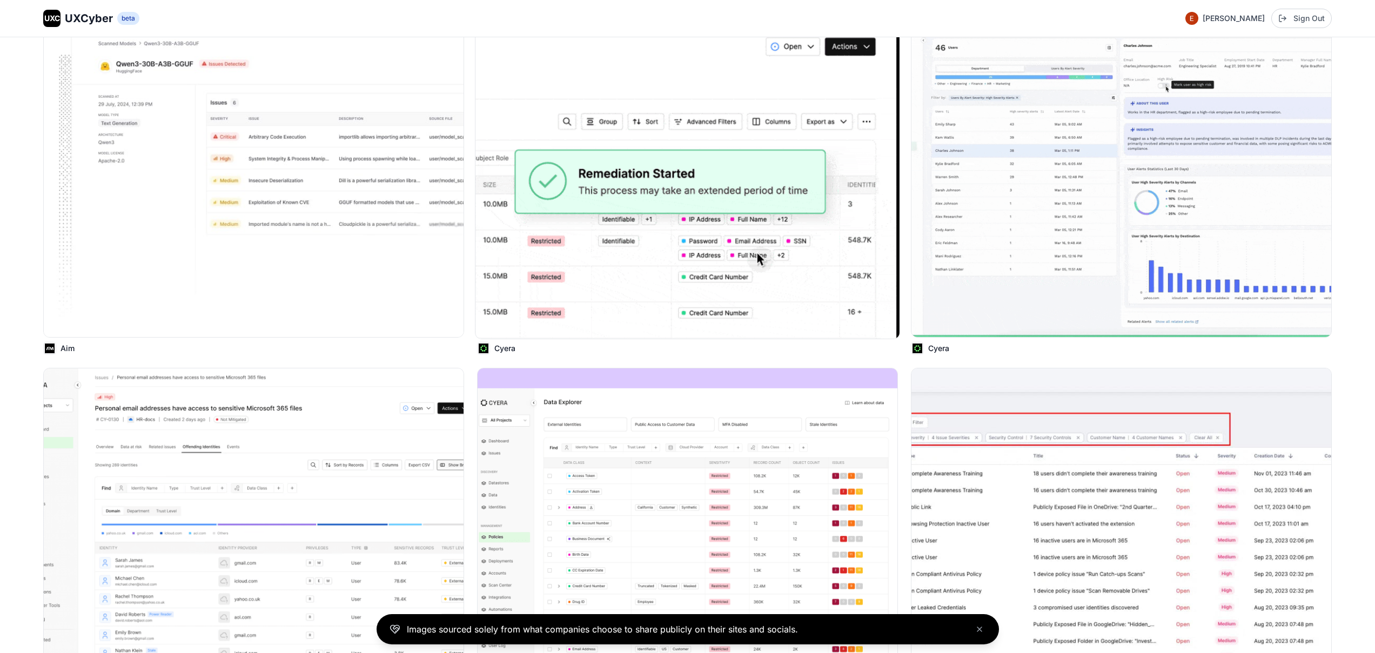
click at [627, 294] on img at bounding box center [688, 180] width 424 height 318
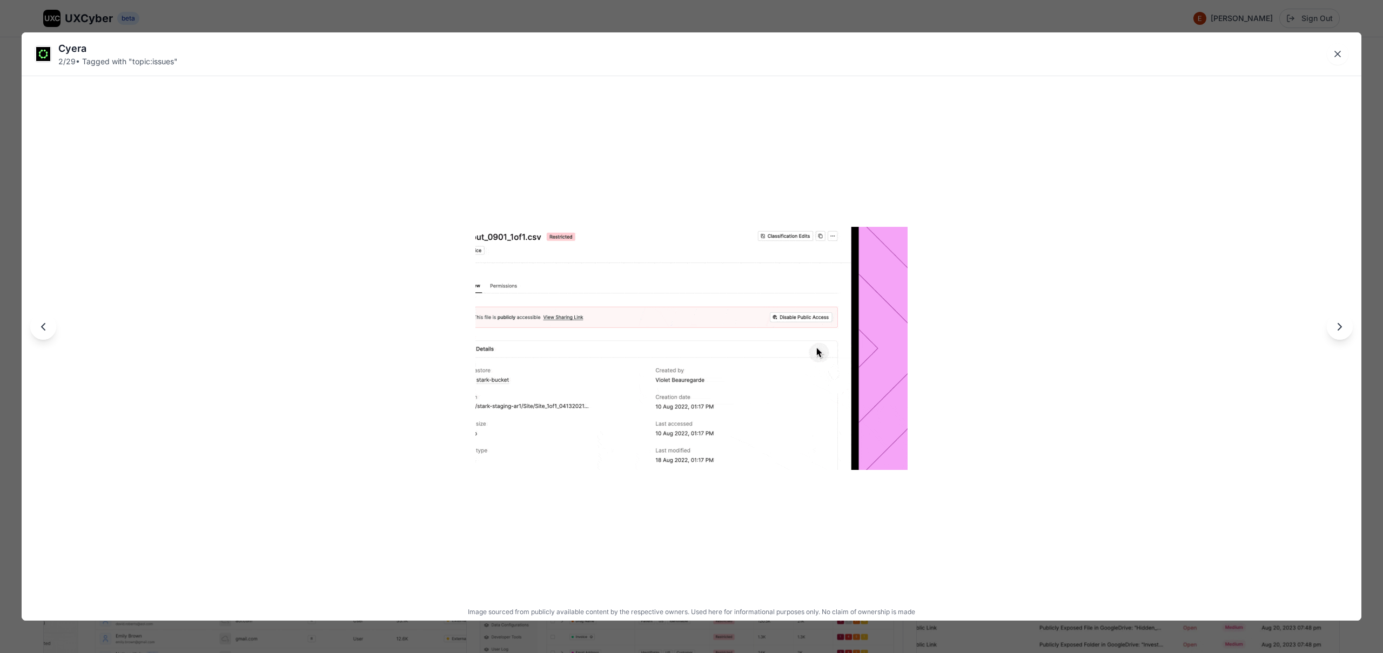
click at [627, 295] on img at bounding box center [692, 348] width 432 height 243
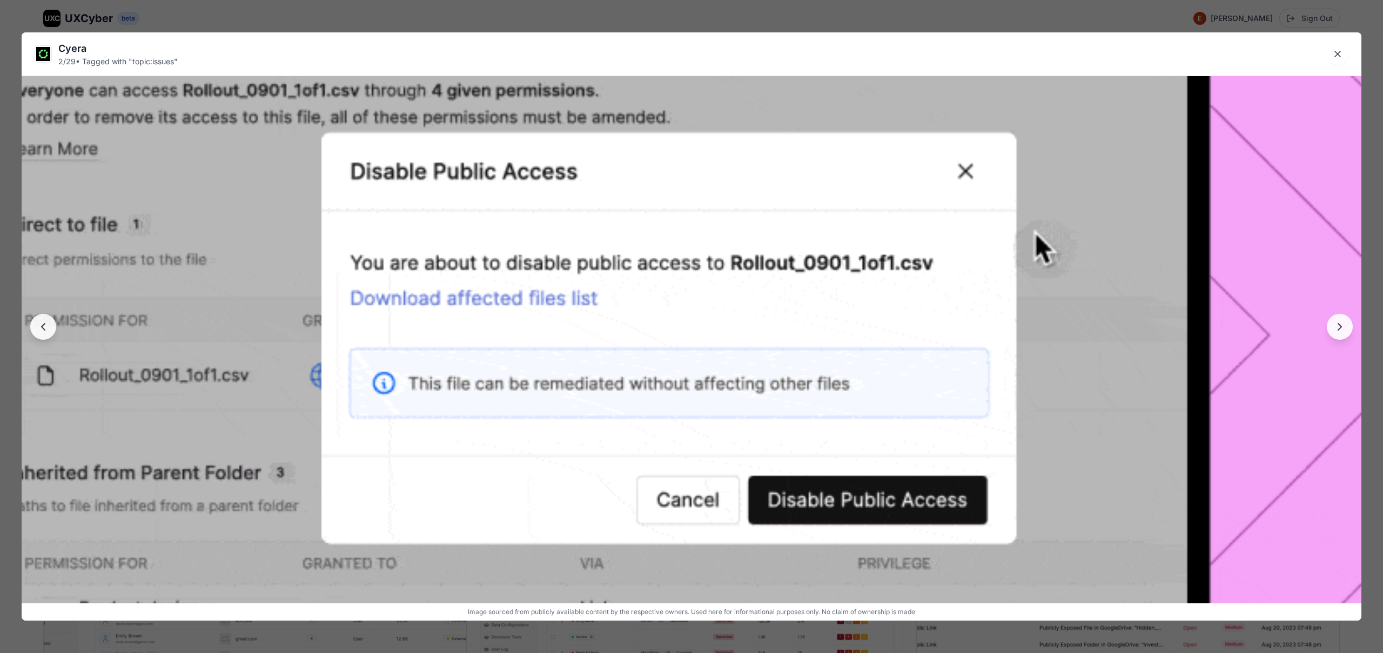
click at [627, 295] on img at bounding box center [692, 335] width 1340 height 754
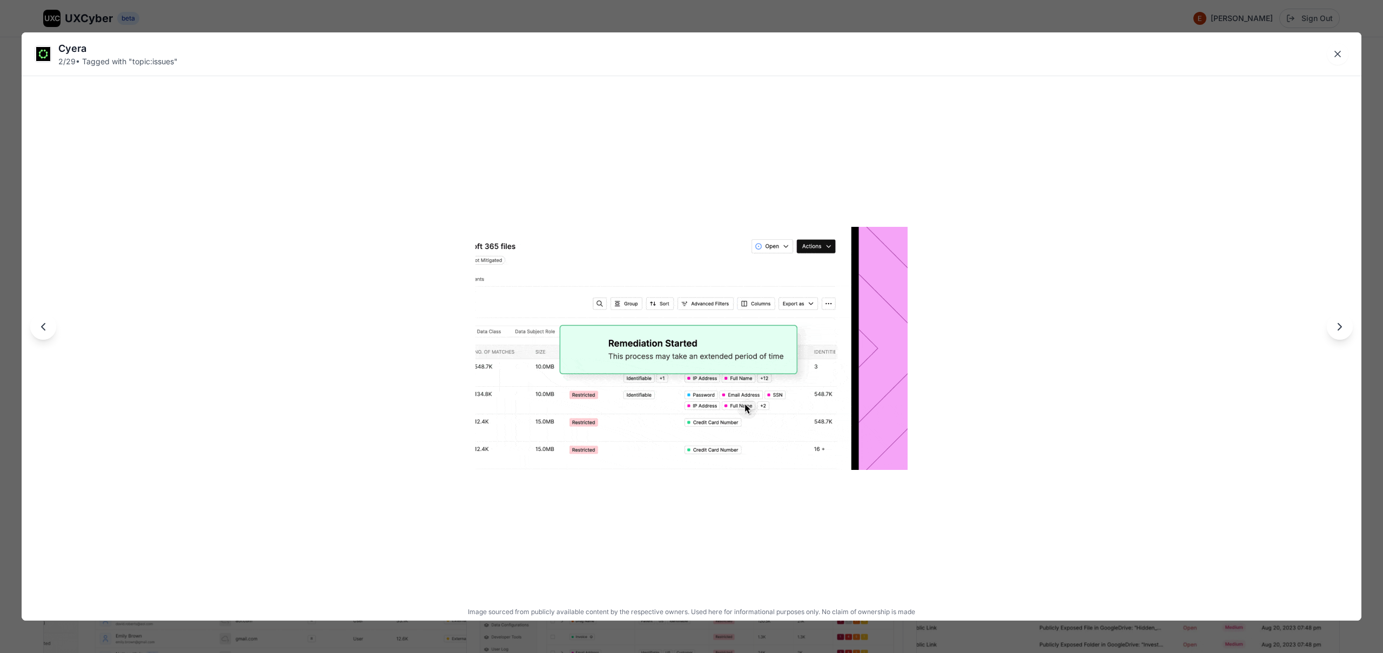
click at [627, 295] on img at bounding box center [692, 348] width 432 height 243
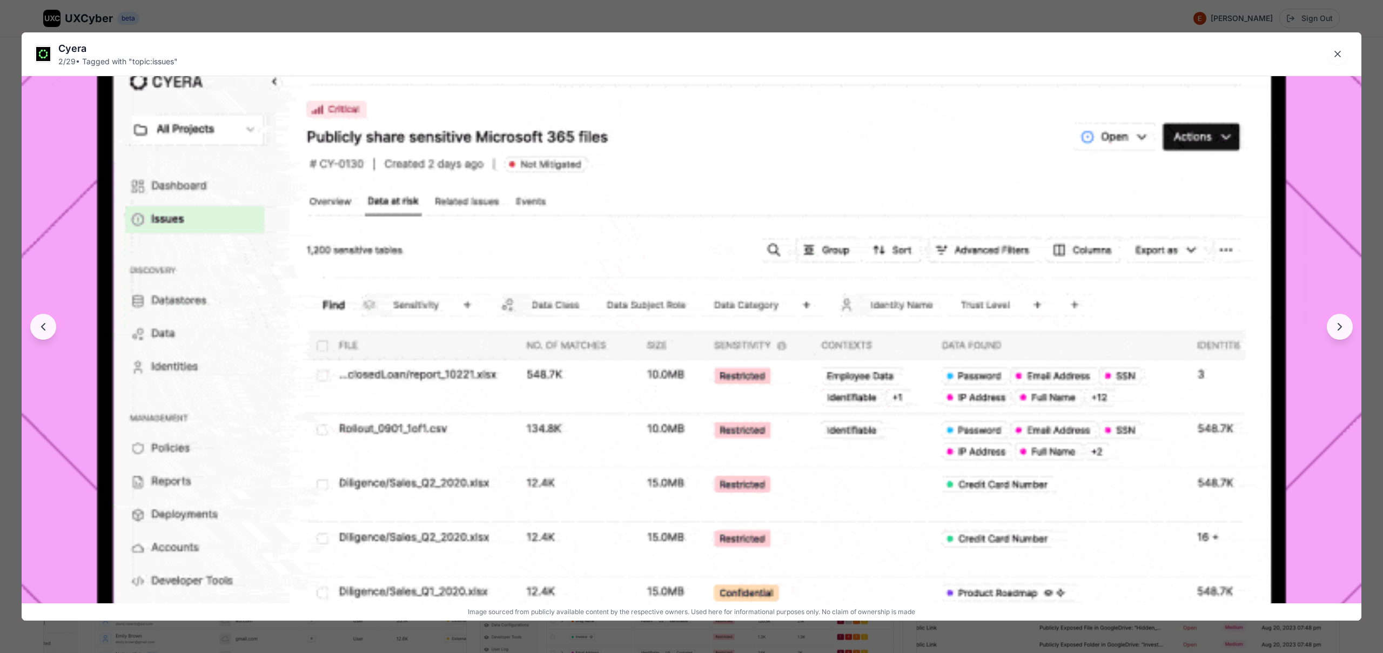
click at [627, 295] on img at bounding box center [692, 335] width 1340 height 754
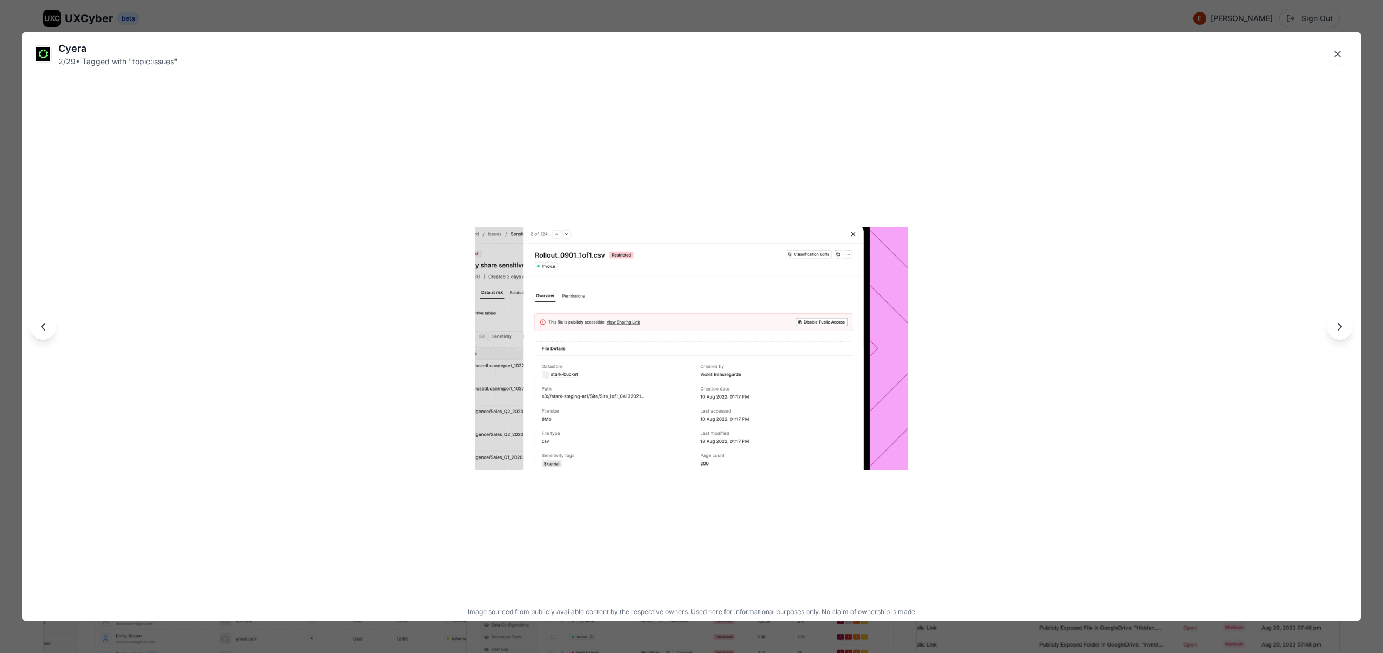
click at [598, 13] on div "Cyera 2 / 29 • Tagged with " topic:issues " Image sourced from publicly availab…" at bounding box center [691, 326] width 1383 height 653
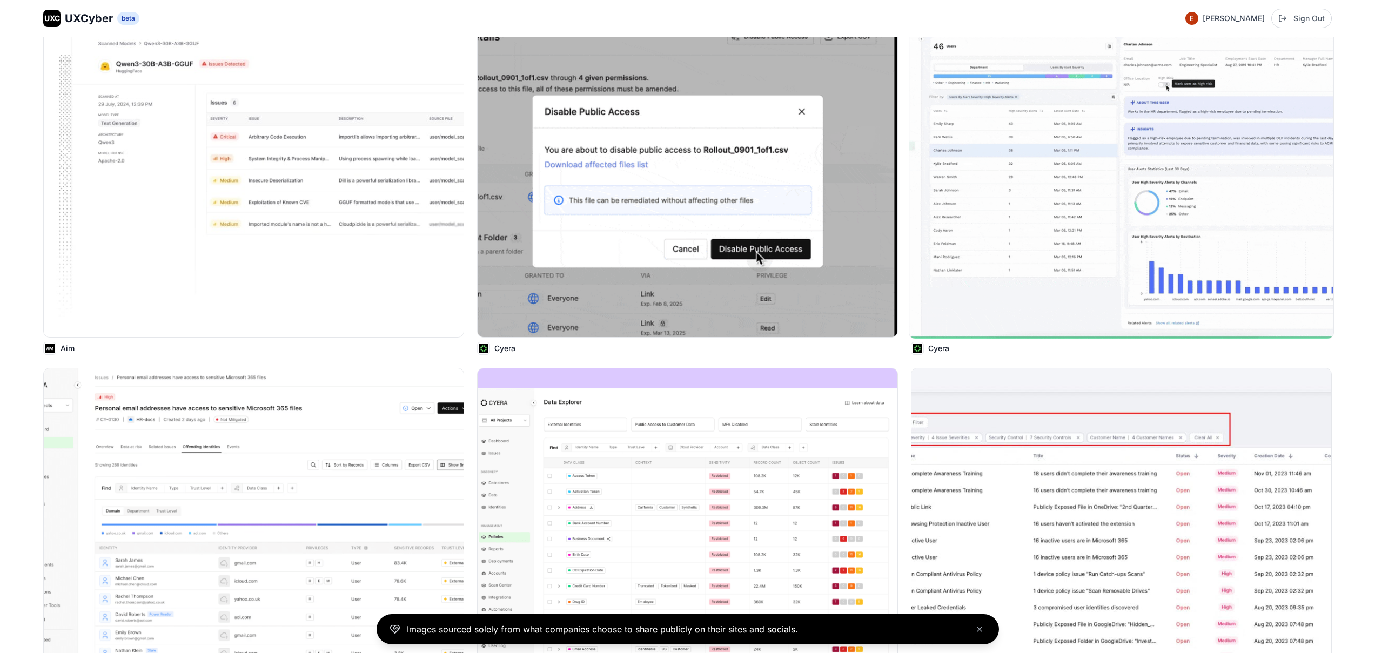
click at [988, 218] on img at bounding box center [1121, 180] width 424 height 318
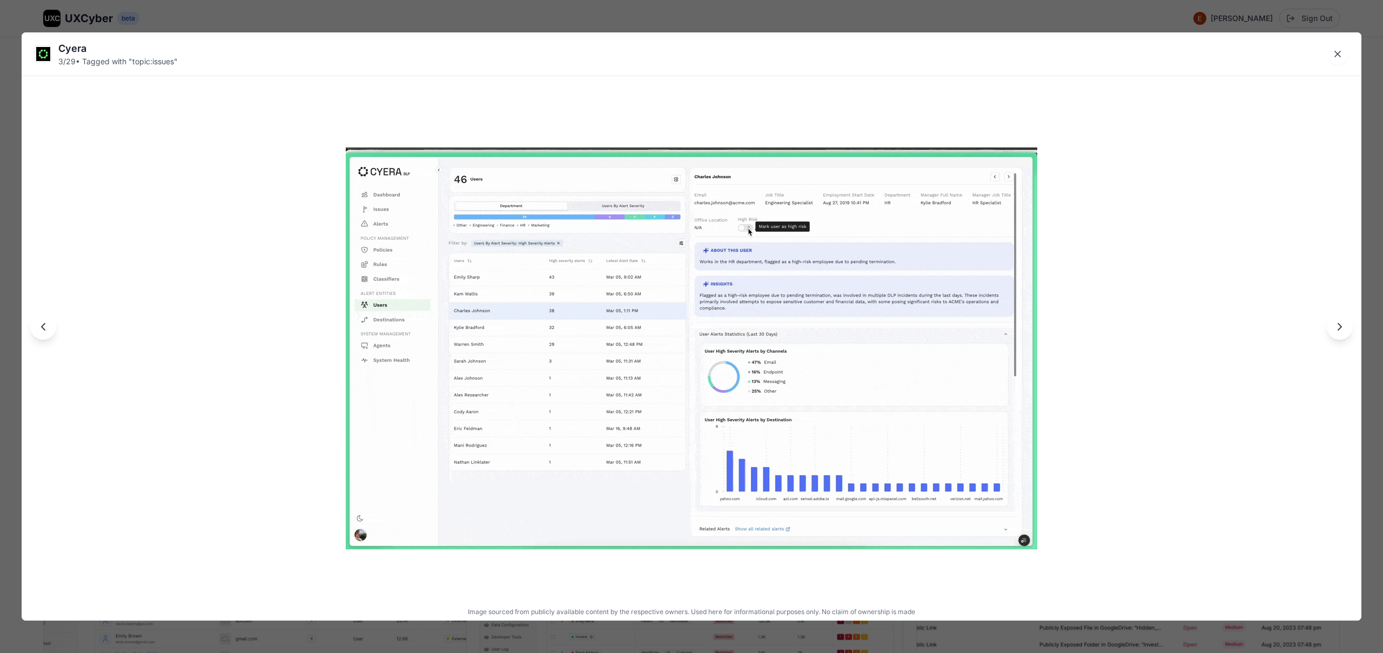
click at [682, 23] on div "Cyera 3 / 29 • Tagged with " topic:issues " Image sourced from publicly availab…" at bounding box center [691, 326] width 1383 height 653
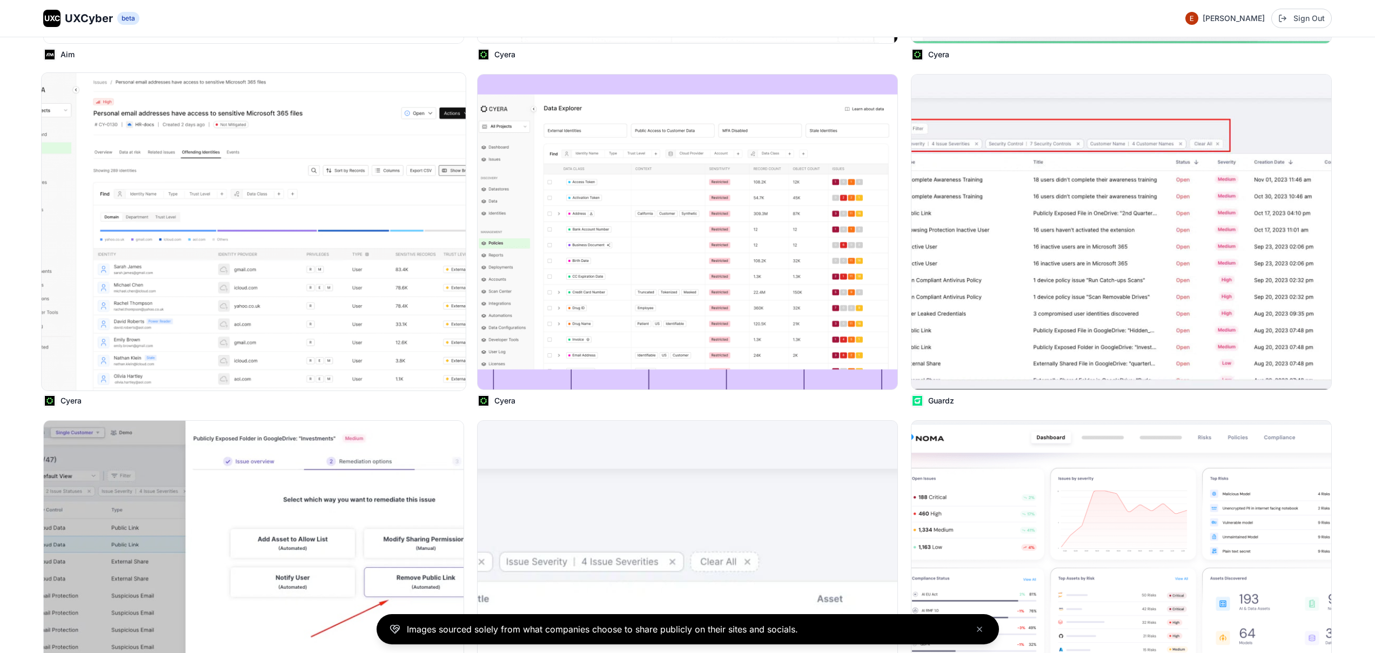
scroll to position [584, 0]
click at [370, 284] on img at bounding box center [254, 231] width 424 height 318
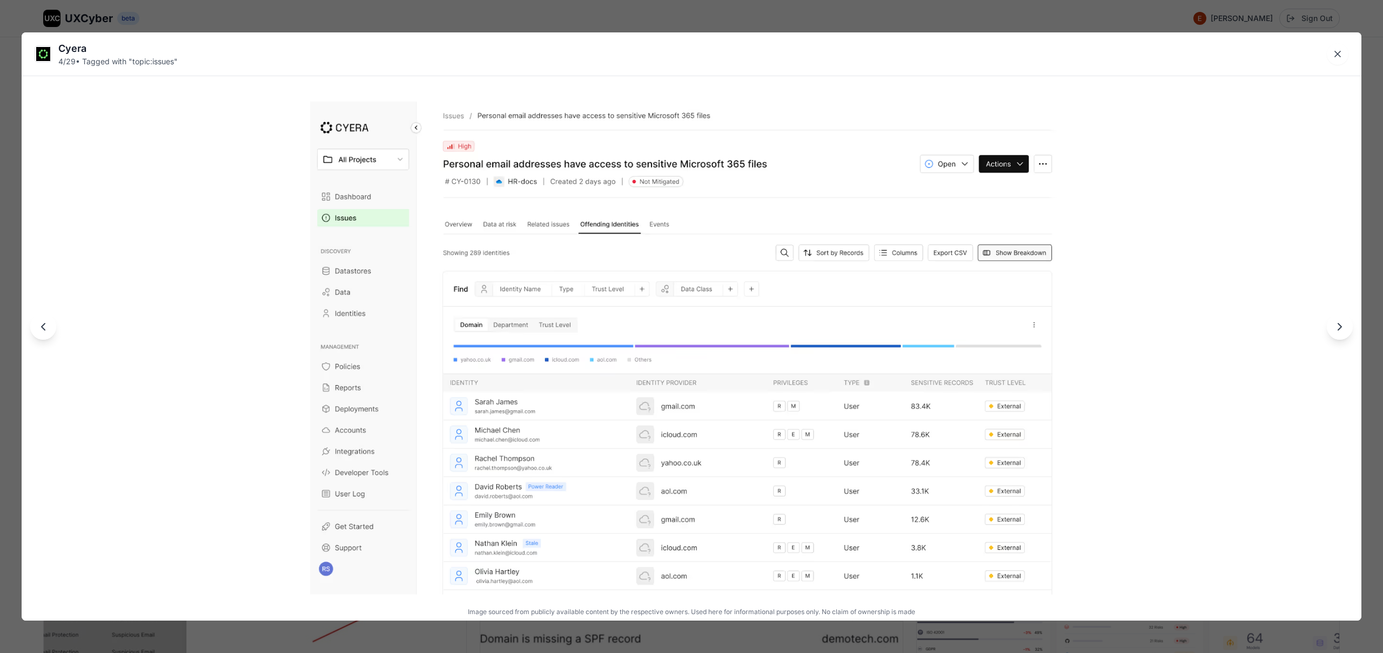
click at [579, 23] on div "Cyera 4 / 29 • Tagged with " topic:issues " Image sourced from publicly availab…" at bounding box center [691, 326] width 1383 height 653
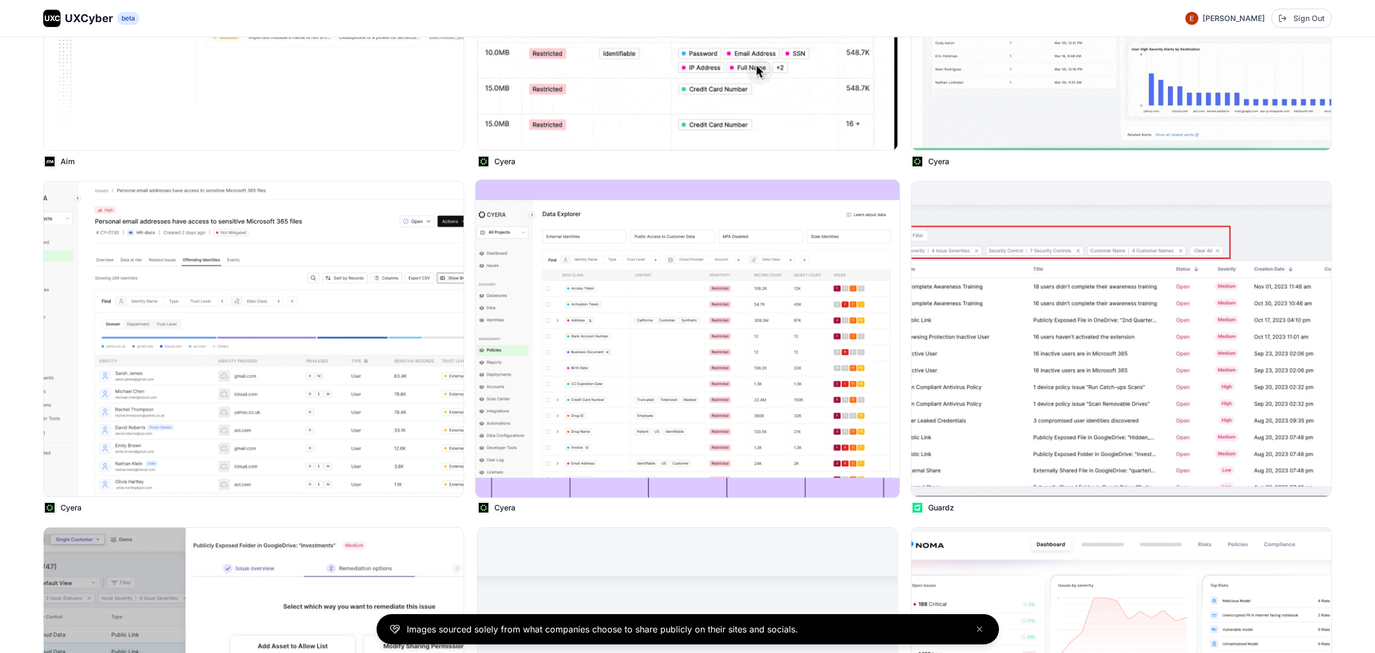
scroll to position [359, 0]
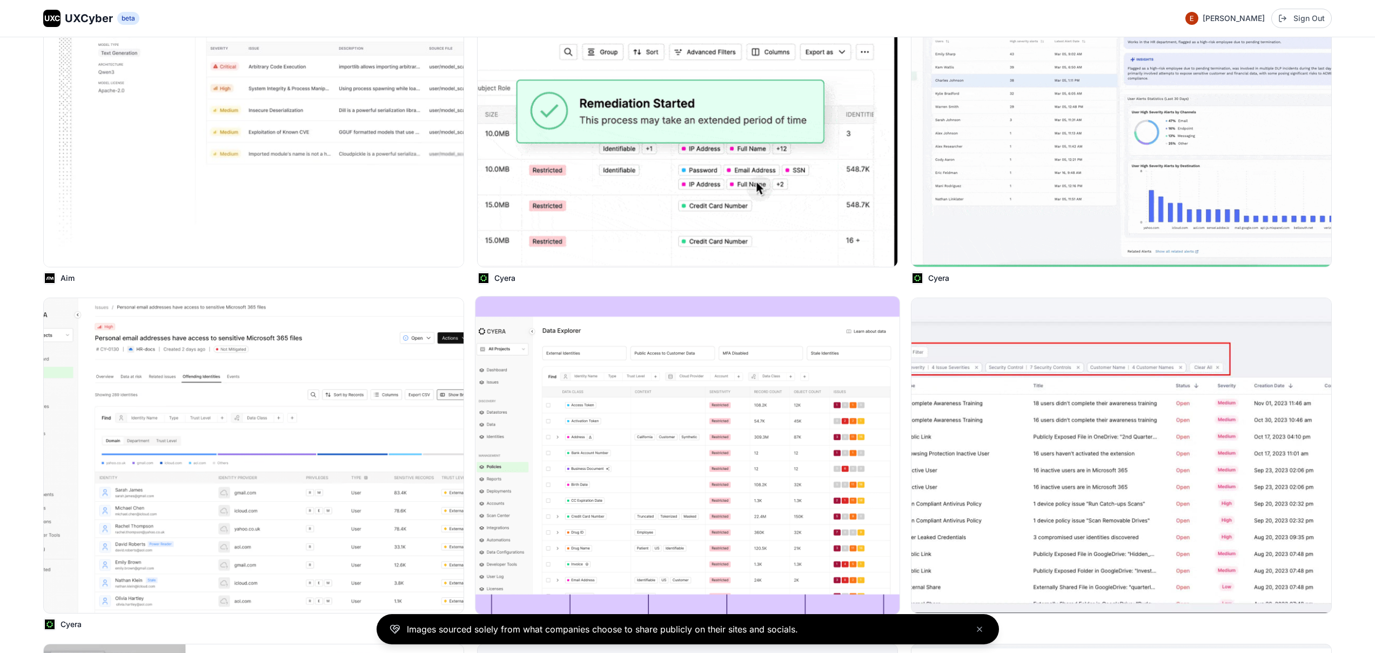
click at [672, 390] on img at bounding box center [688, 456] width 424 height 318
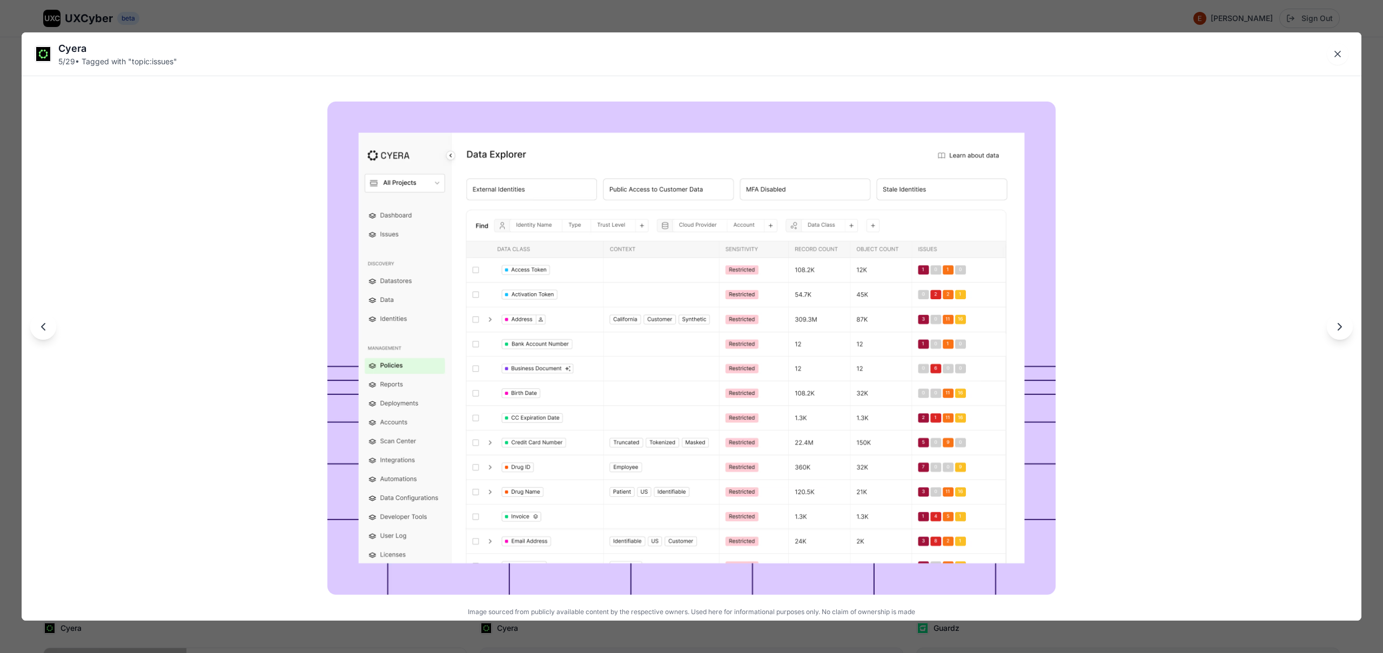
click at [627, 21] on div "Cyera 5 / 29 • Tagged with " topic:issues " Image sourced from publicly availab…" at bounding box center [691, 326] width 1383 height 653
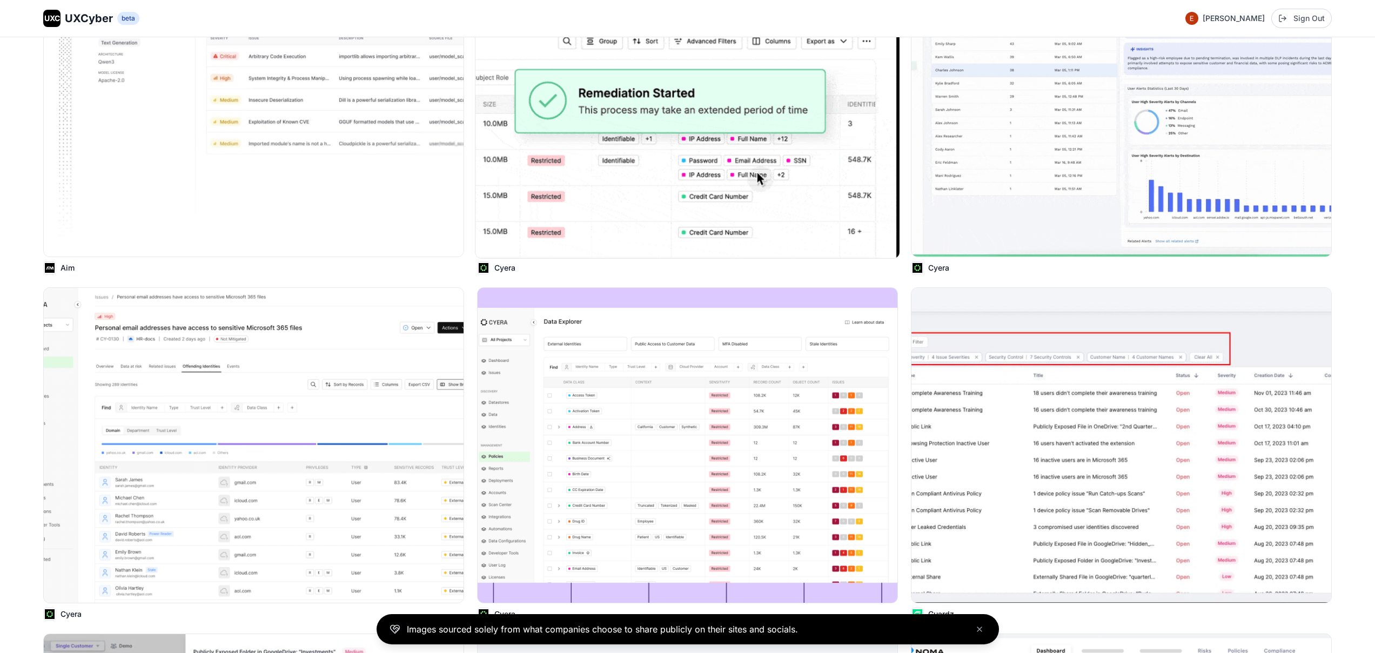
scroll to position [433, 0]
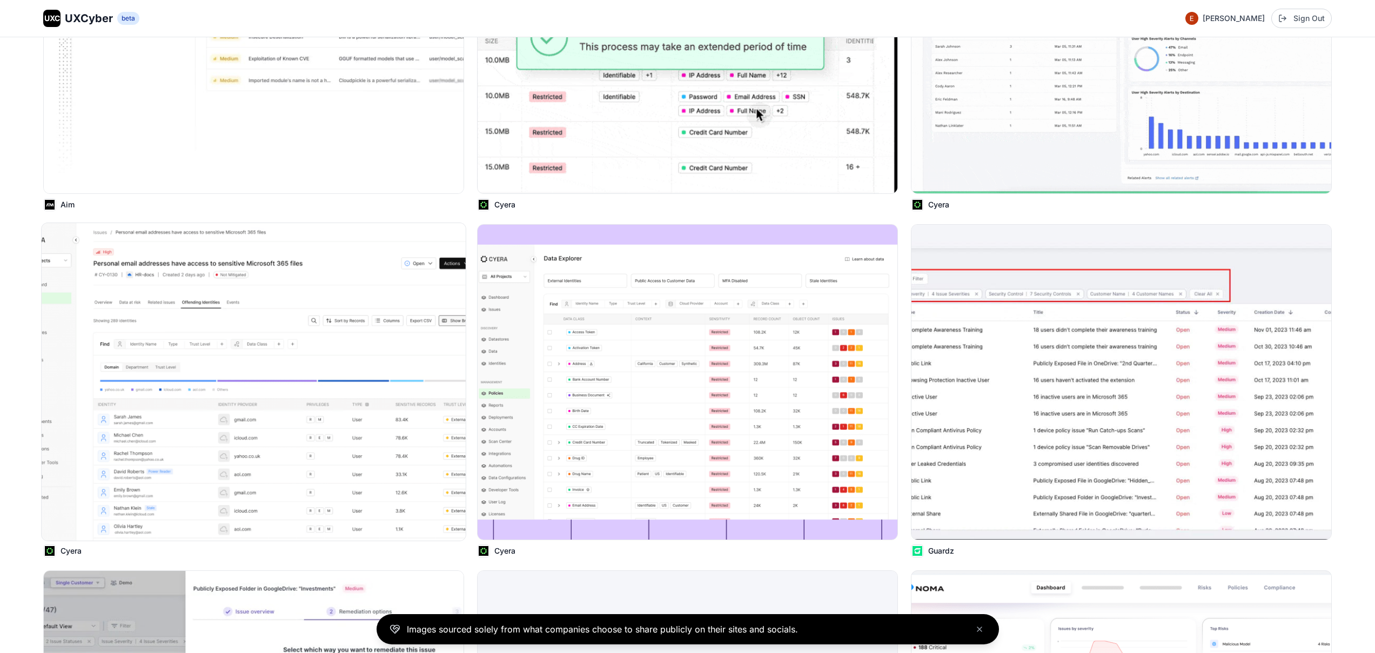
click at [371, 471] on img at bounding box center [254, 382] width 424 height 318
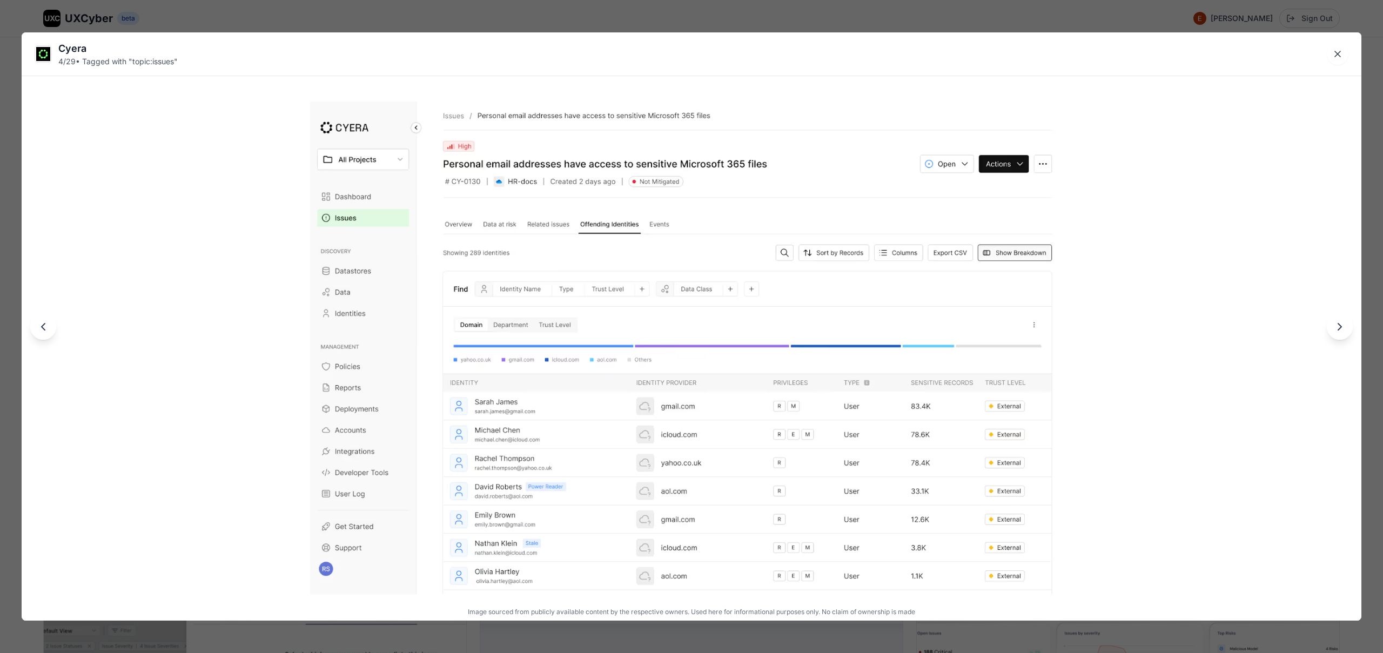
click at [699, 18] on div "Cyera 4 / 29 • Tagged with " topic:issues " Image sourced from publicly availab…" at bounding box center [691, 326] width 1383 height 653
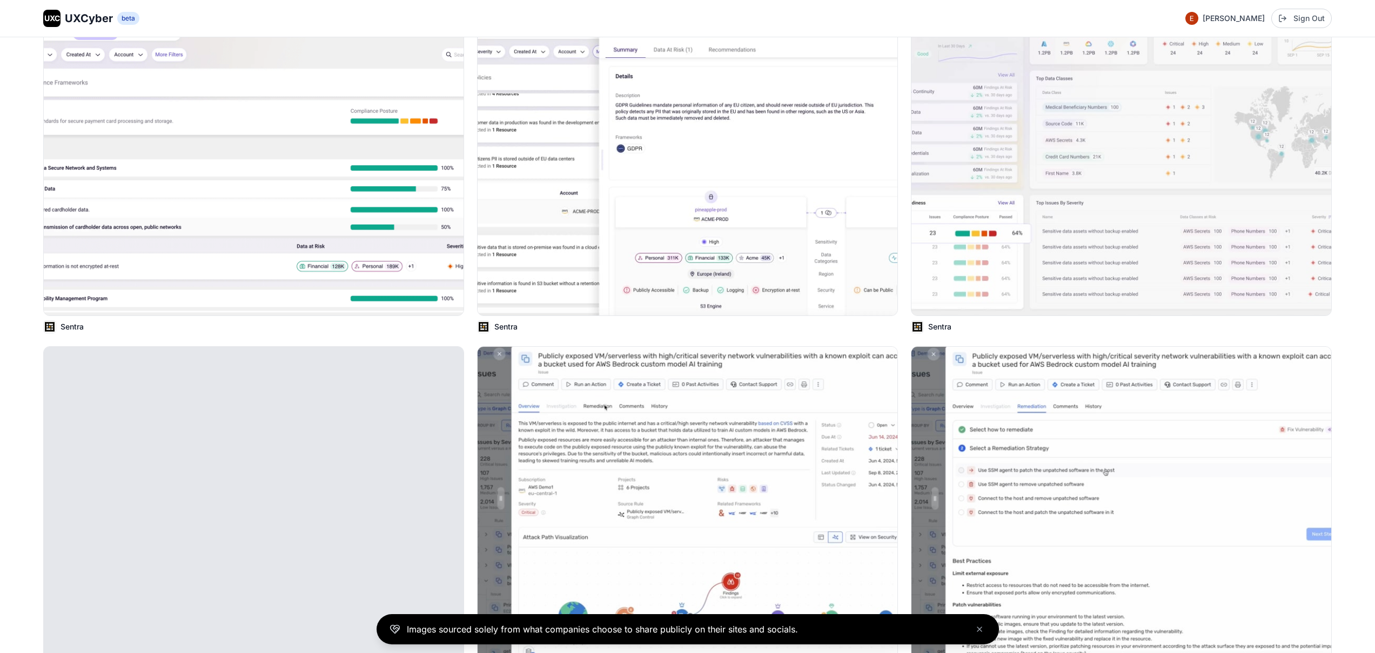
scroll to position [2060, 0]
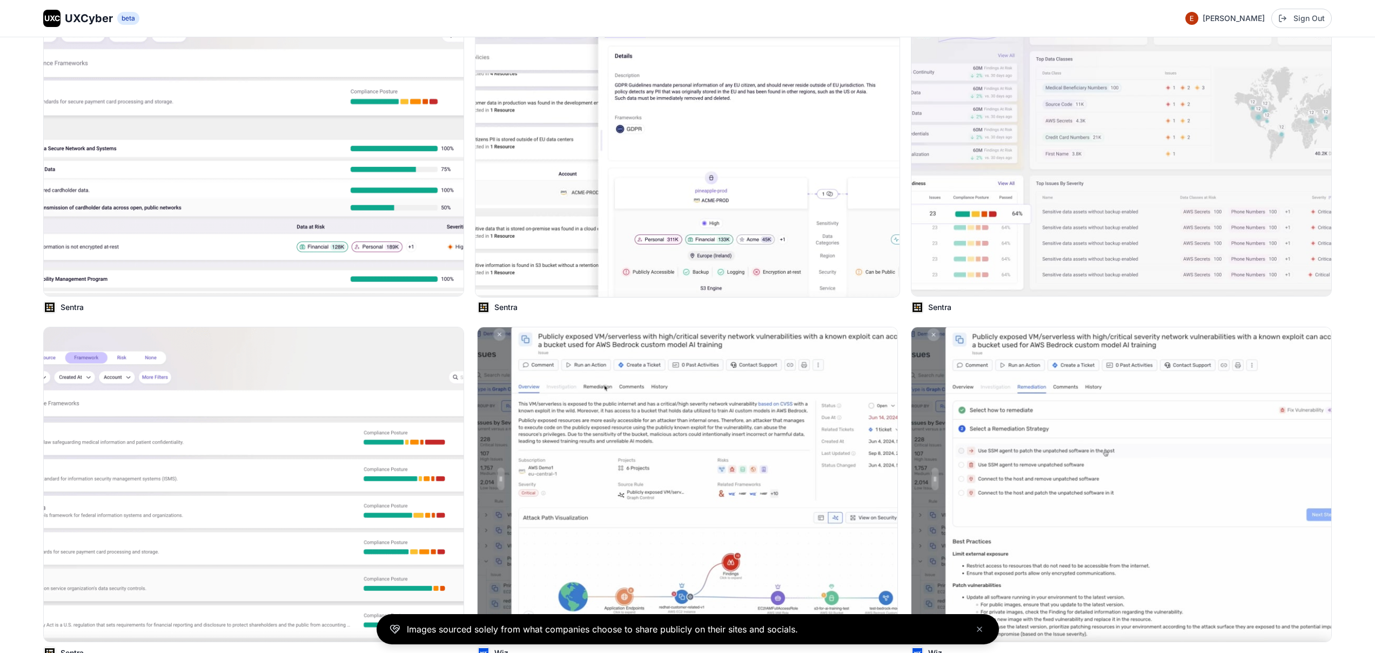
click at [641, 203] on img at bounding box center [688, 138] width 424 height 318
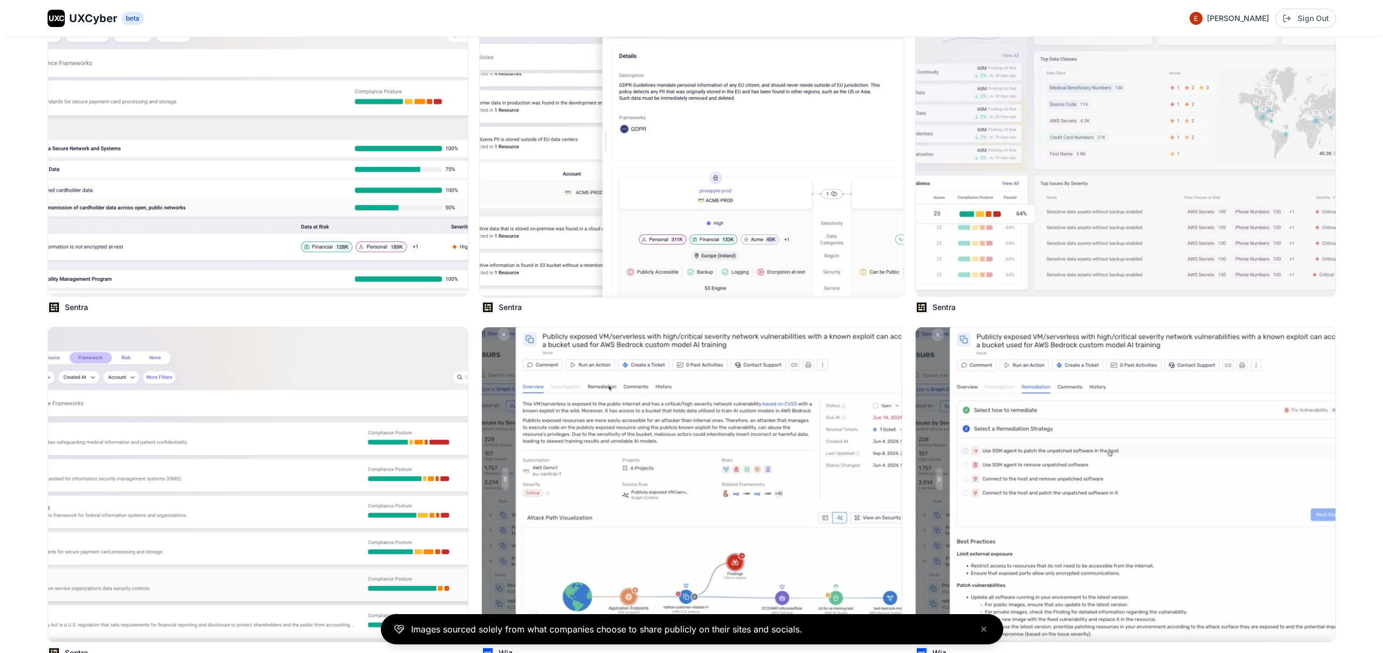
scroll to position [2071, 0]
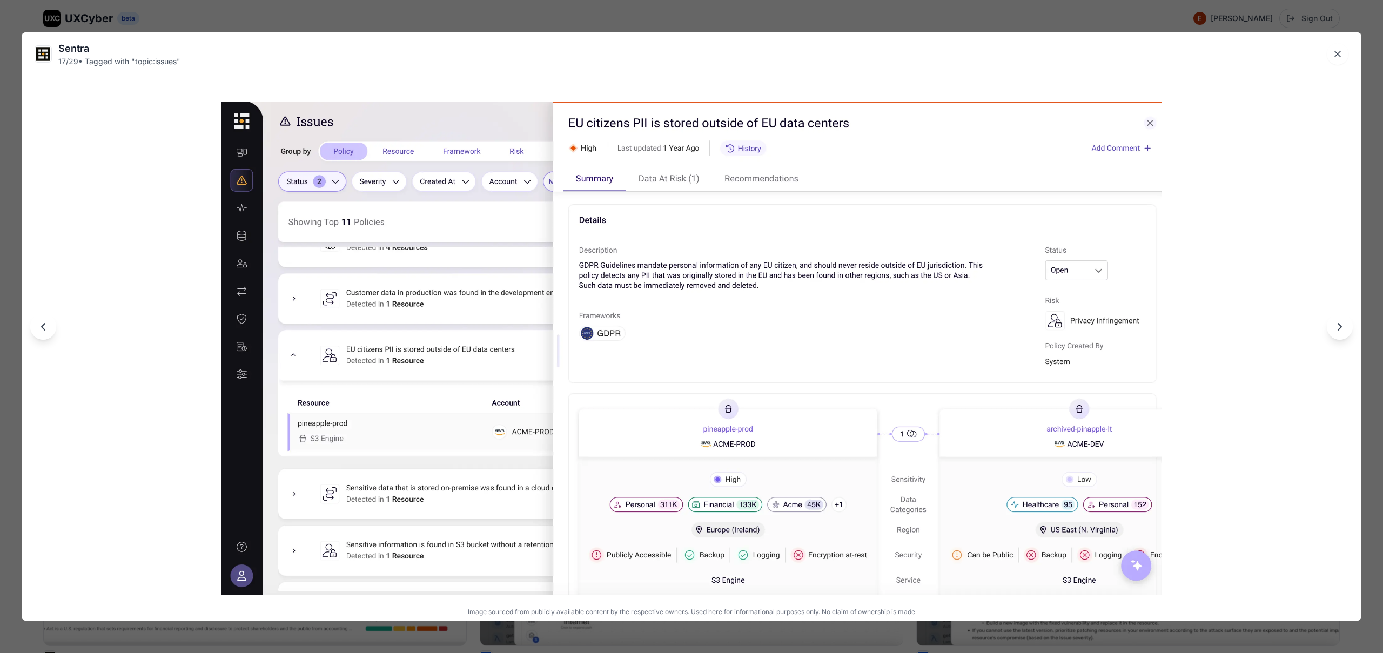
click at [612, 19] on div "Sentra 17 / 29 • Tagged with " topic:issues " Image sourced from publicly avail…" at bounding box center [691, 326] width 1383 height 653
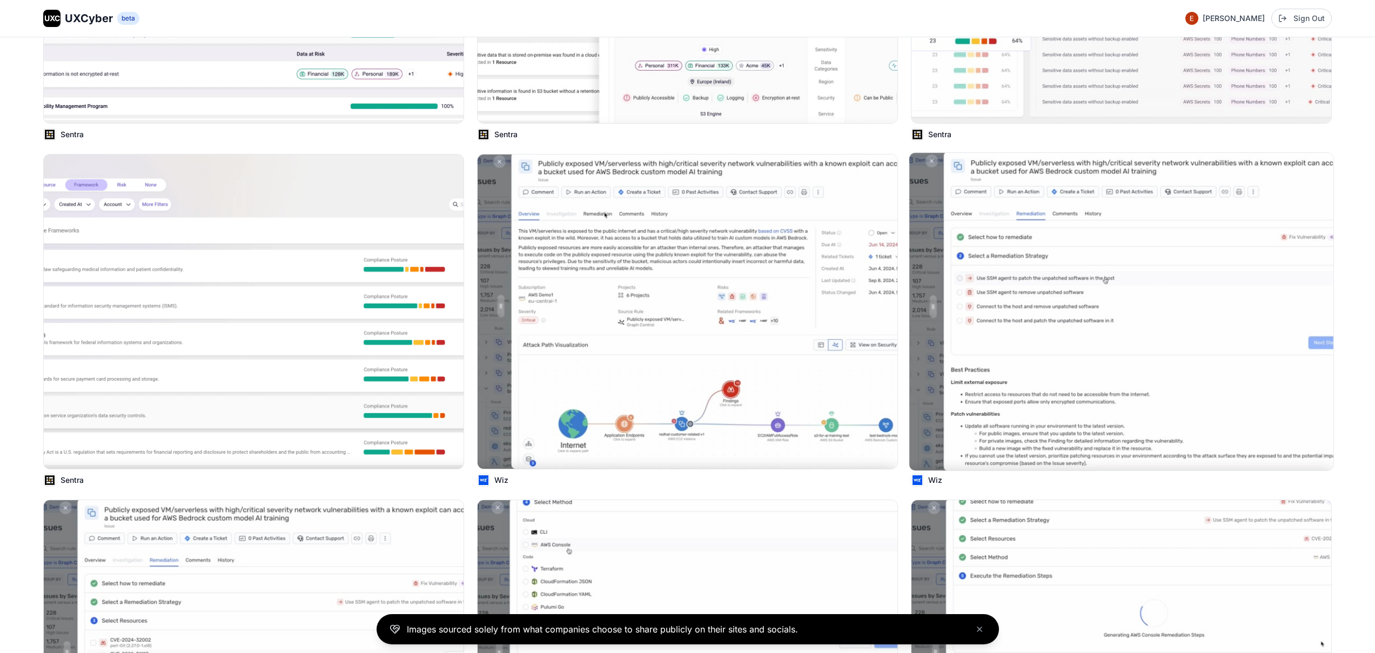
click at [985, 292] on img at bounding box center [1121, 312] width 424 height 318
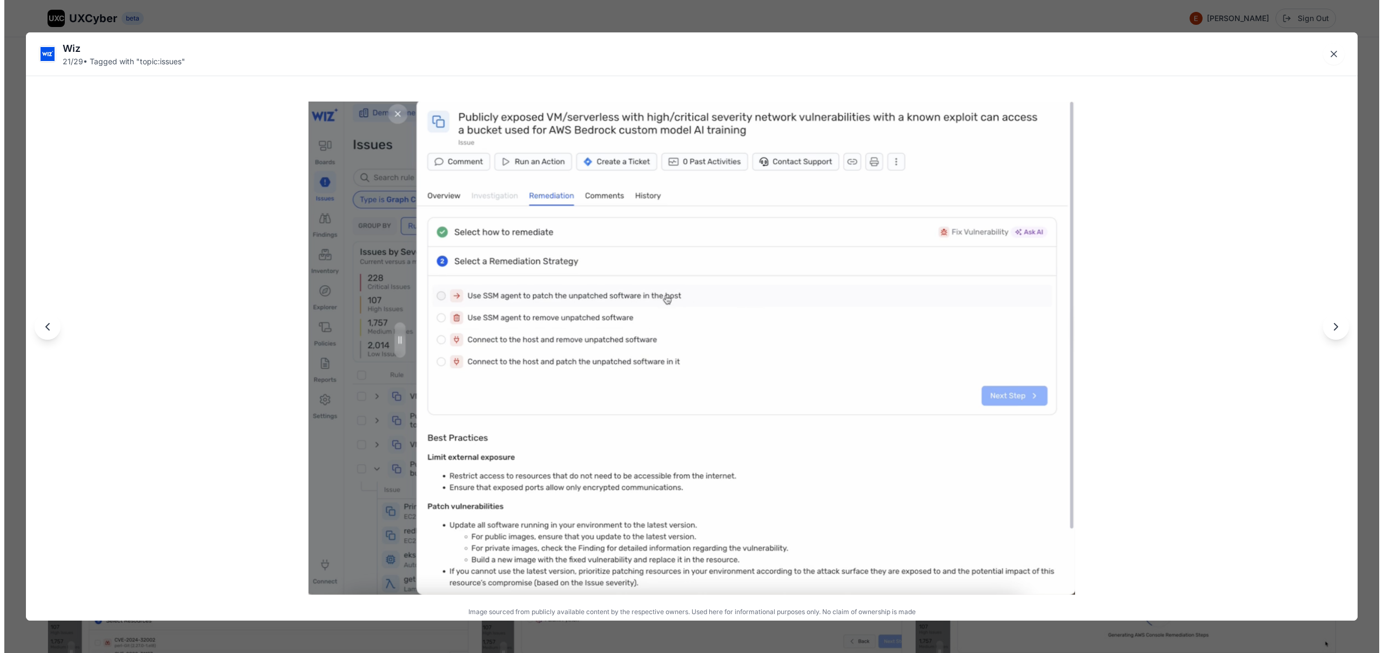
scroll to position [2244, 0]
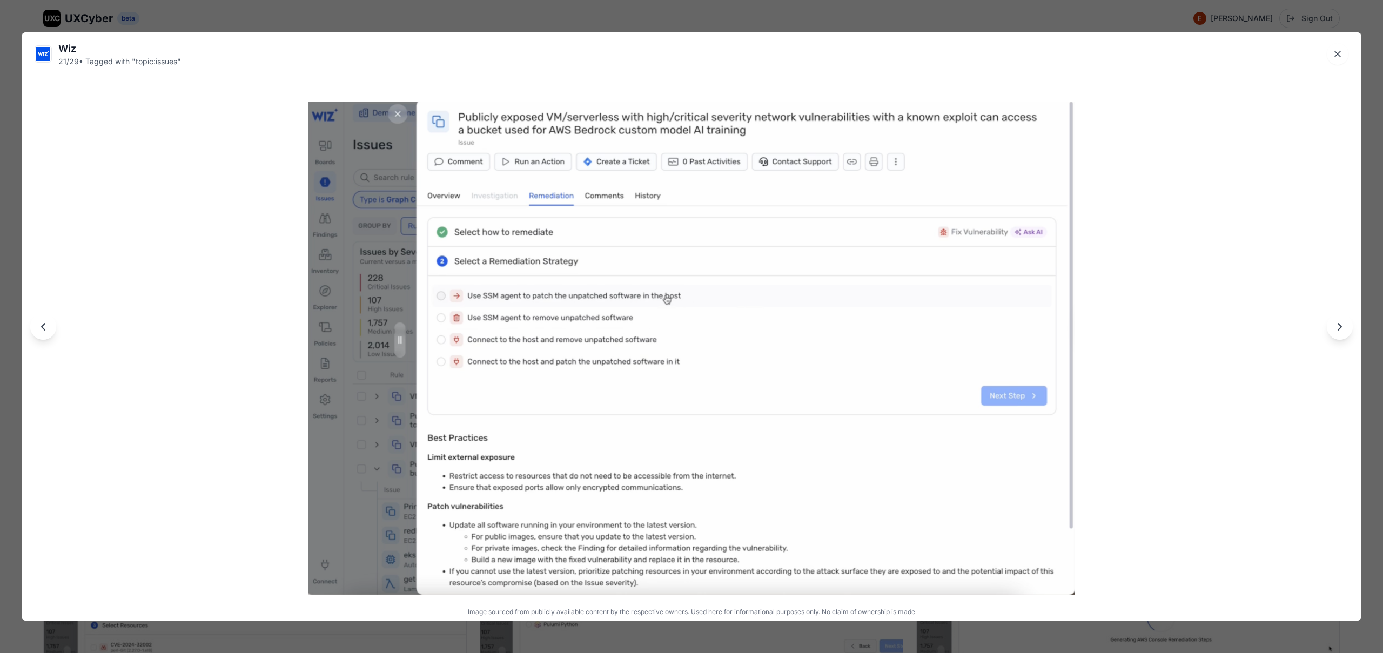
click at [692, 10] on div "Wiz 21 / 29 • Tagged with " topic:issues " Image sourced from publicly availabl…" at bounding box center [691, 326] width 1383 height 653
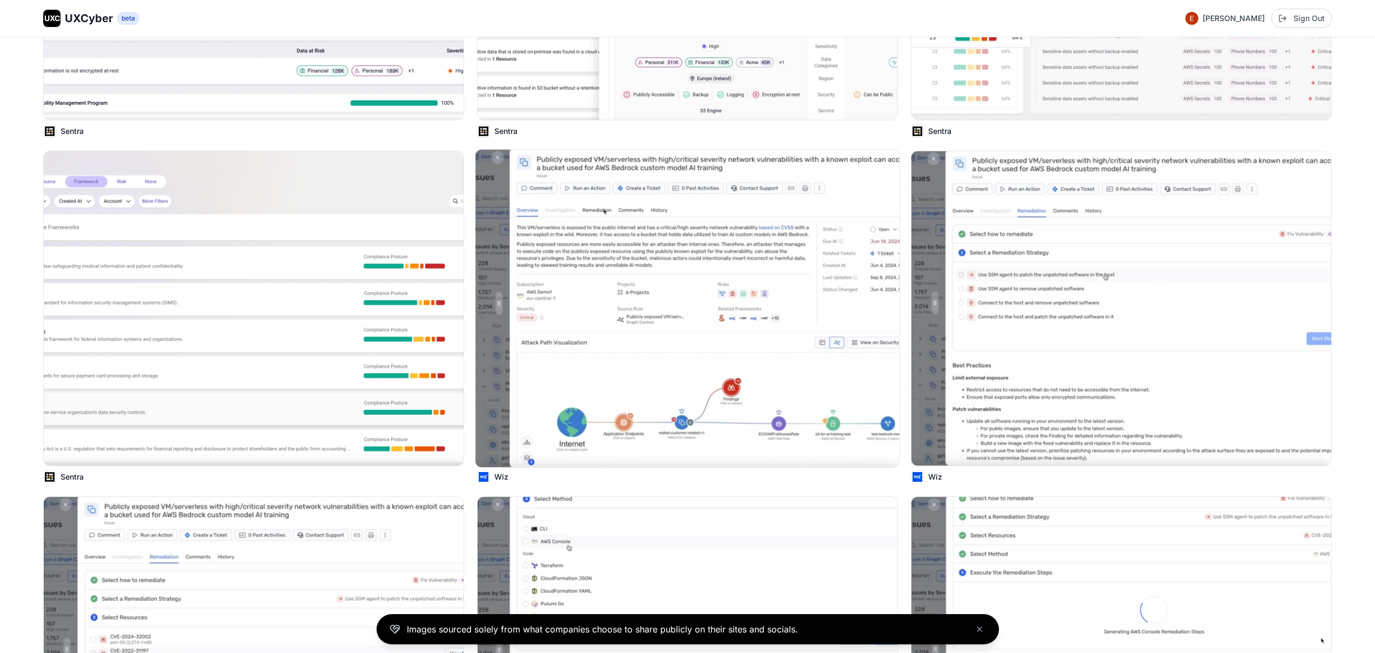
scroll to position [2895, 0]
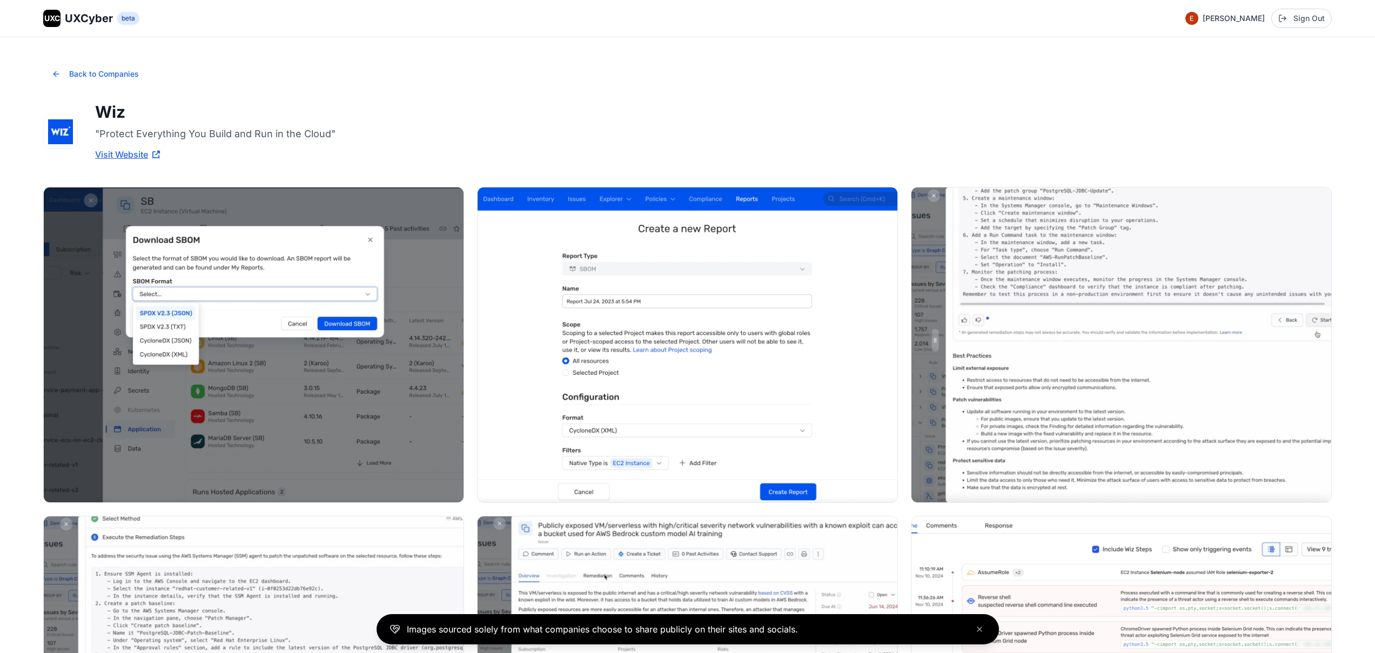
click at [103, 27] on div "UXC UXCyber beta Eran Kurtztag Sign Out" at bounding box center [687, 18] width 1289 height 19
click at [102, 23] on span "UXCyber" at bounding box center [89, 18] width 48 height 15
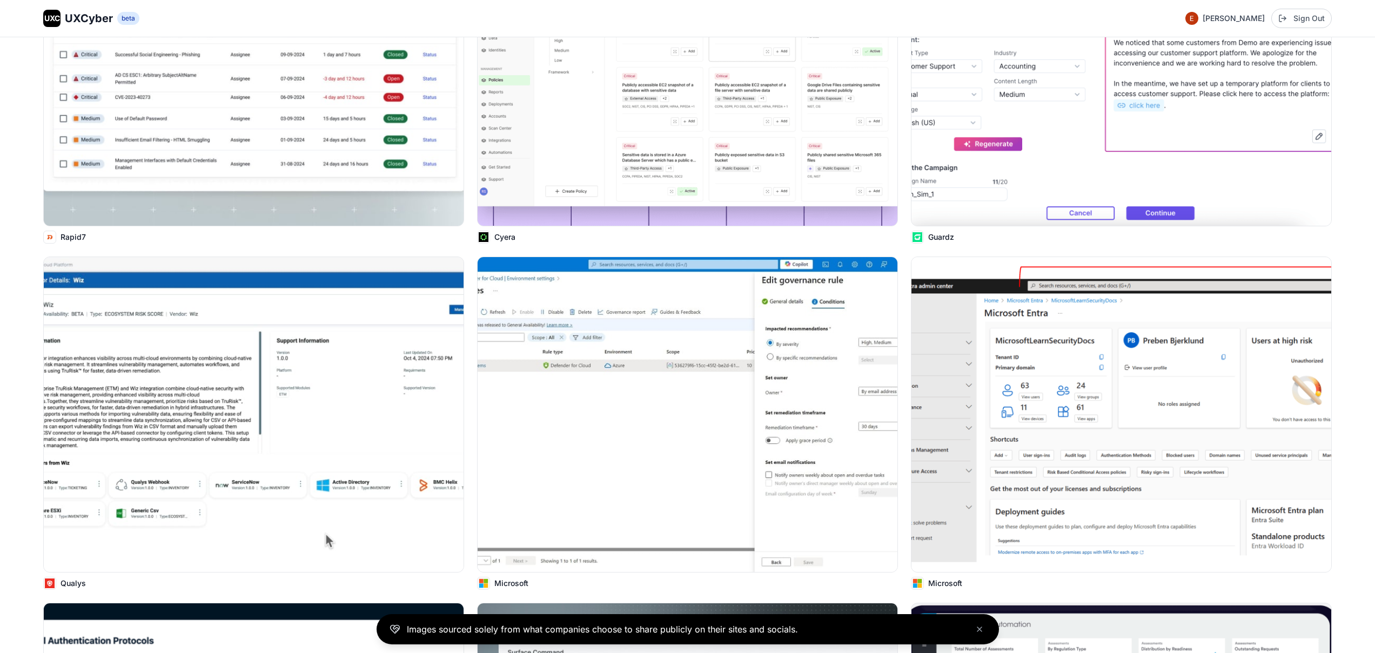
scroll to position [407, 0]
